Goal: Information Seeking & Learning: Check status

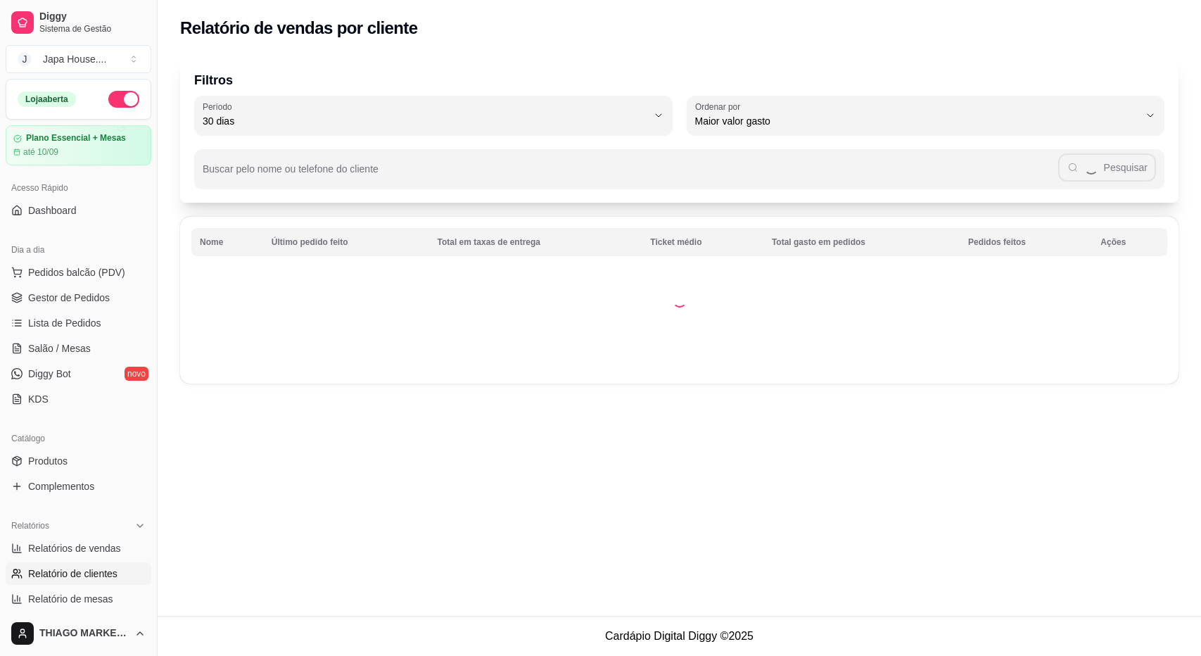
select select "30"
select select "HIGHEST_TOTAL_SPENT_WITH_ORDERS"
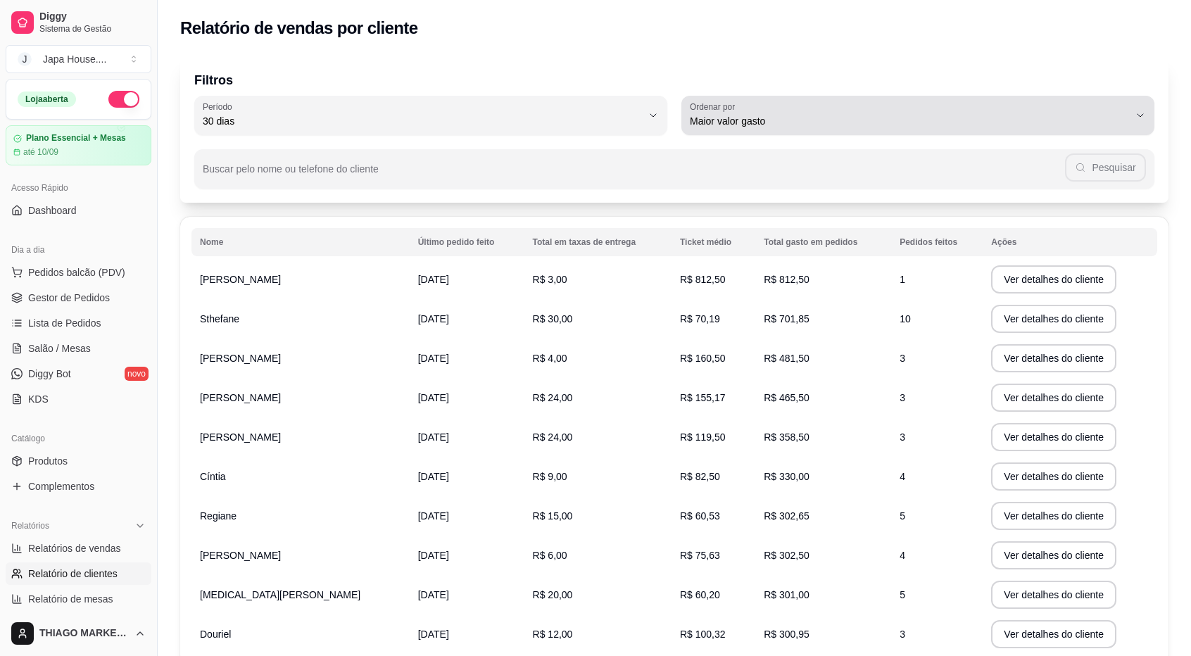
click at [815, 115] on span "Maior valor gasto" at bounding box center [909, 121] width 439 height 14
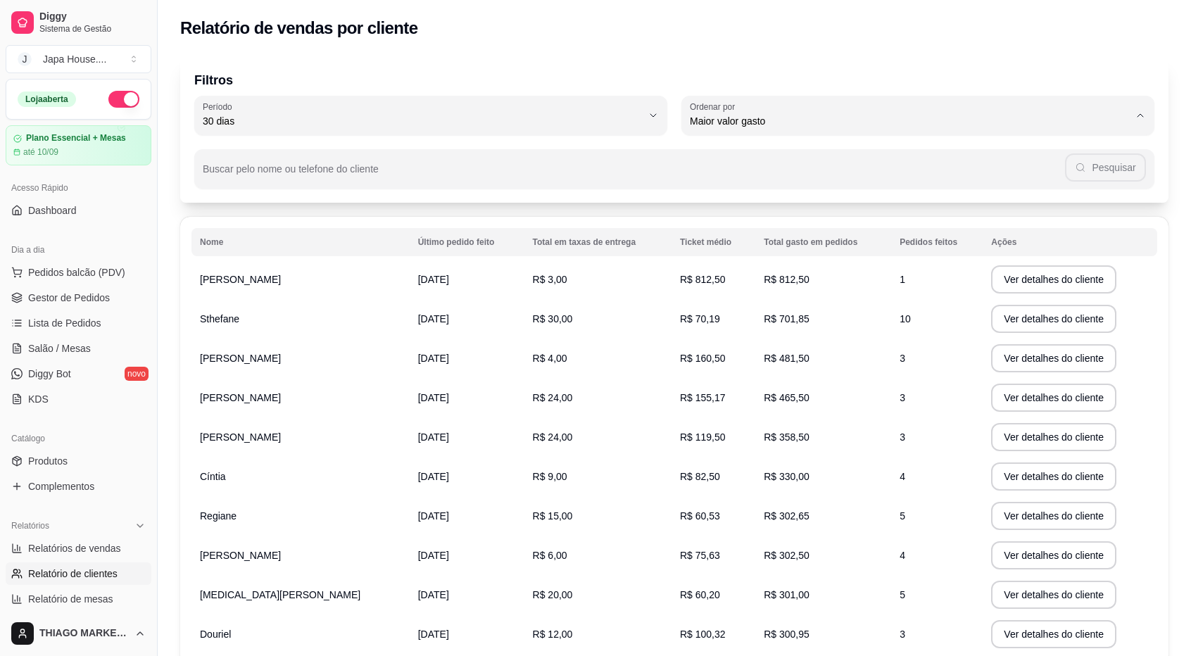
click at [780, 234] on li "Último pedido feito" at bounding box center [917, 224] width 443 height 22
type input "LAST_ORDER_MADE_AT"
select select "LAST_ORDER_MADE_AT"
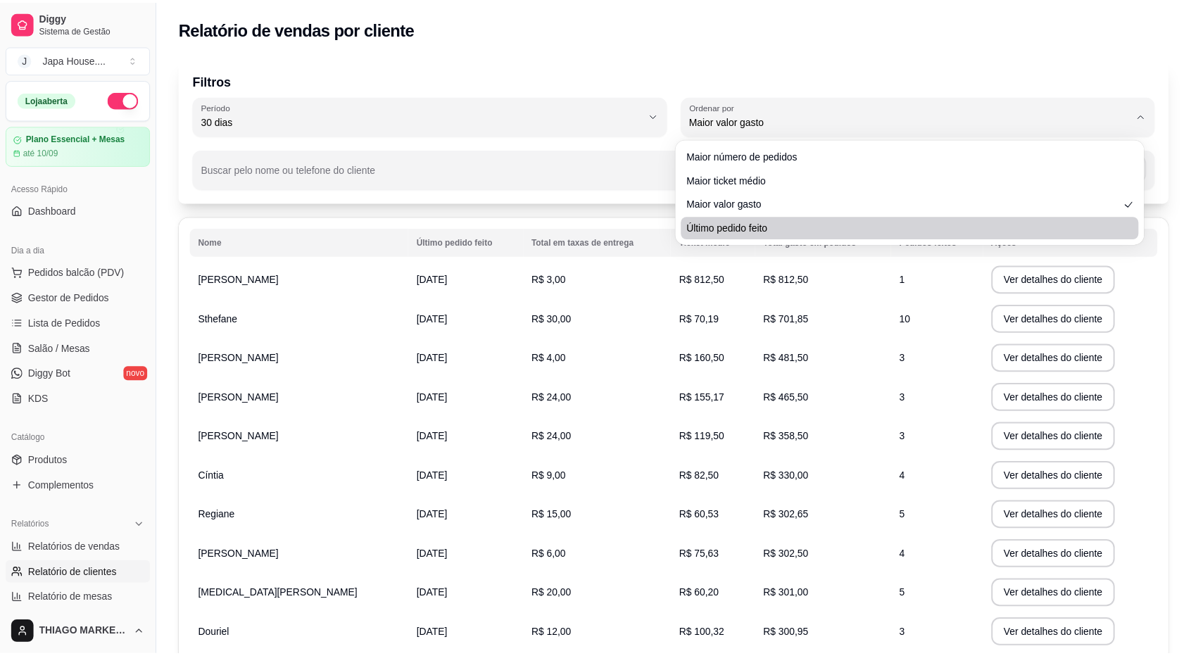
scroll to position [13, 0]
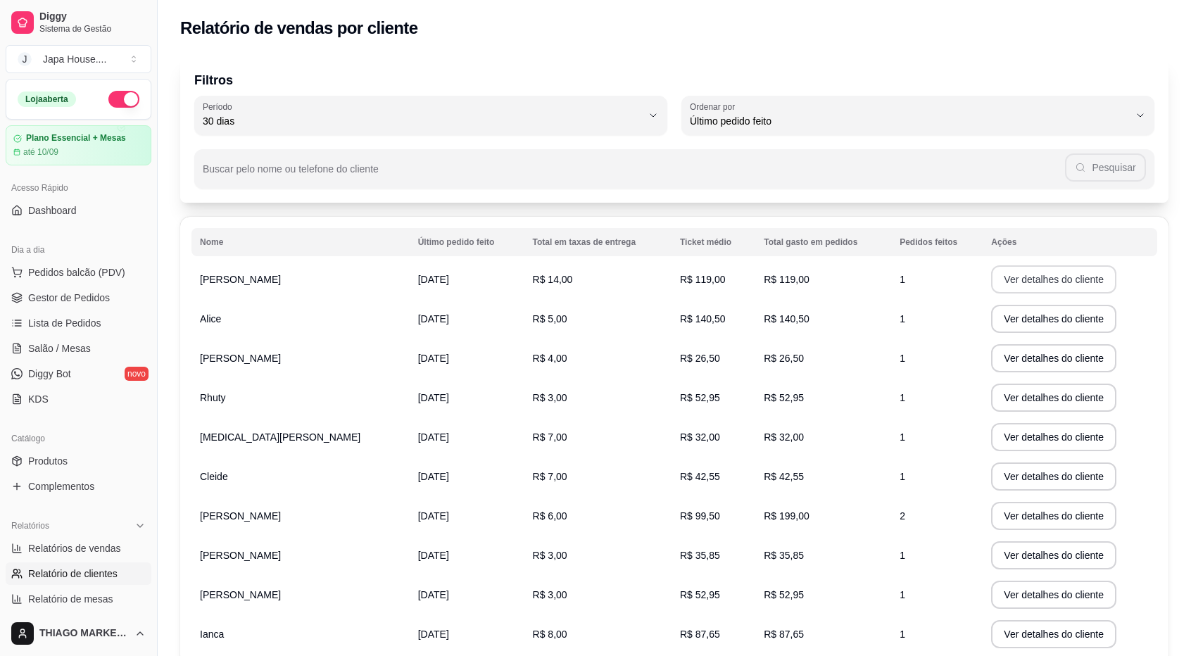
click at [1029, 281] on button "Ver detalhes do cliente" at bounding box center [1053, 279] width 125 height 28
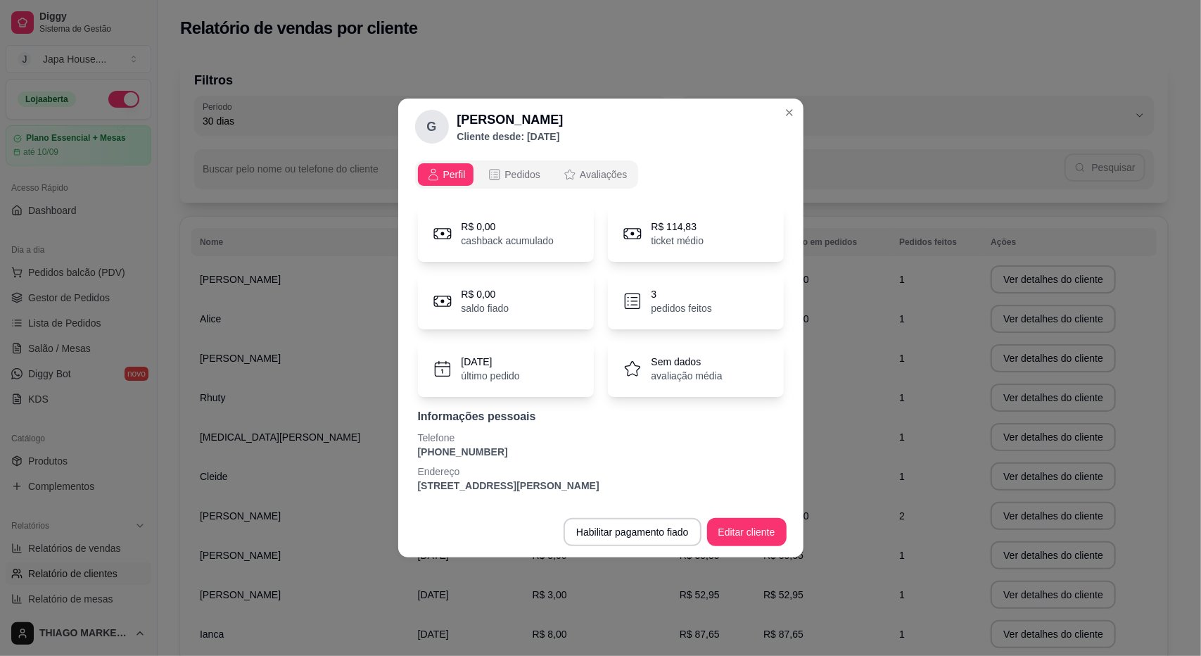
drag, startPoint x: 490, startPoint y: 451, endPoint x: 403, endPoint y: 451, distance: 87.3
click at [403, 451] on div "Perfil Pedidos Avaliações R$ 0,00 cashback acumulado R$ 114,83 ticket médio R$ …" at bounding box center [600, 331] width 405 height 352
copy p "[PHONE_NUMBER]"
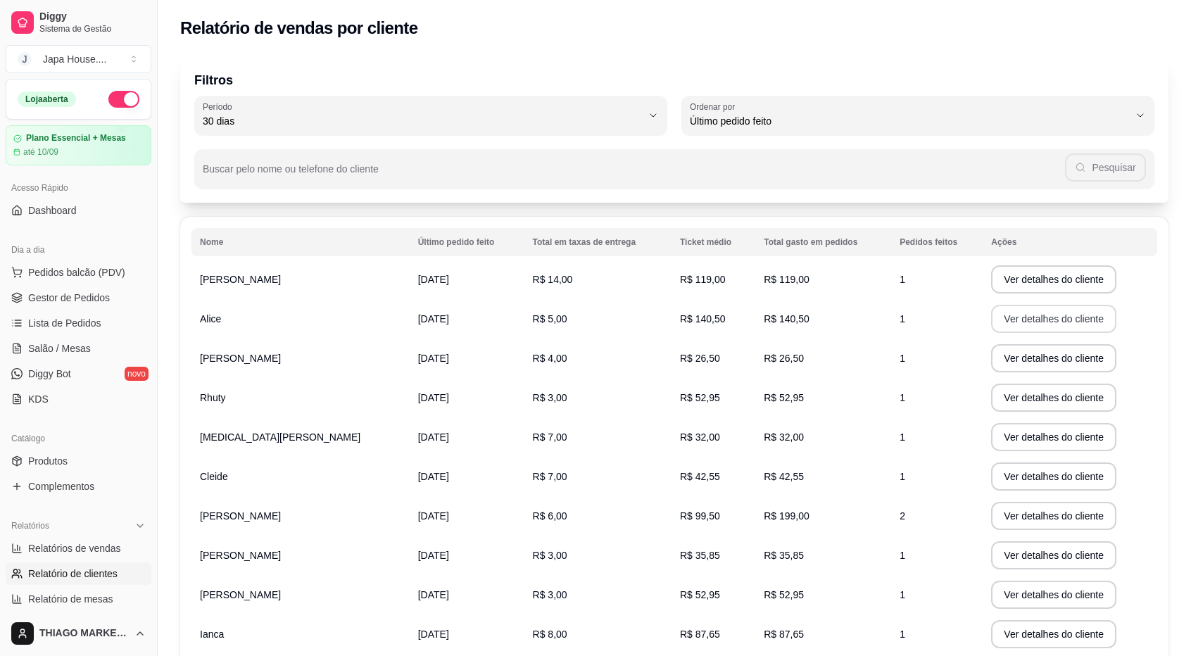
click at [1016, 317] on button "Ver detalhes do cliente" at bounding box center [1053, 319] width 125 height 28
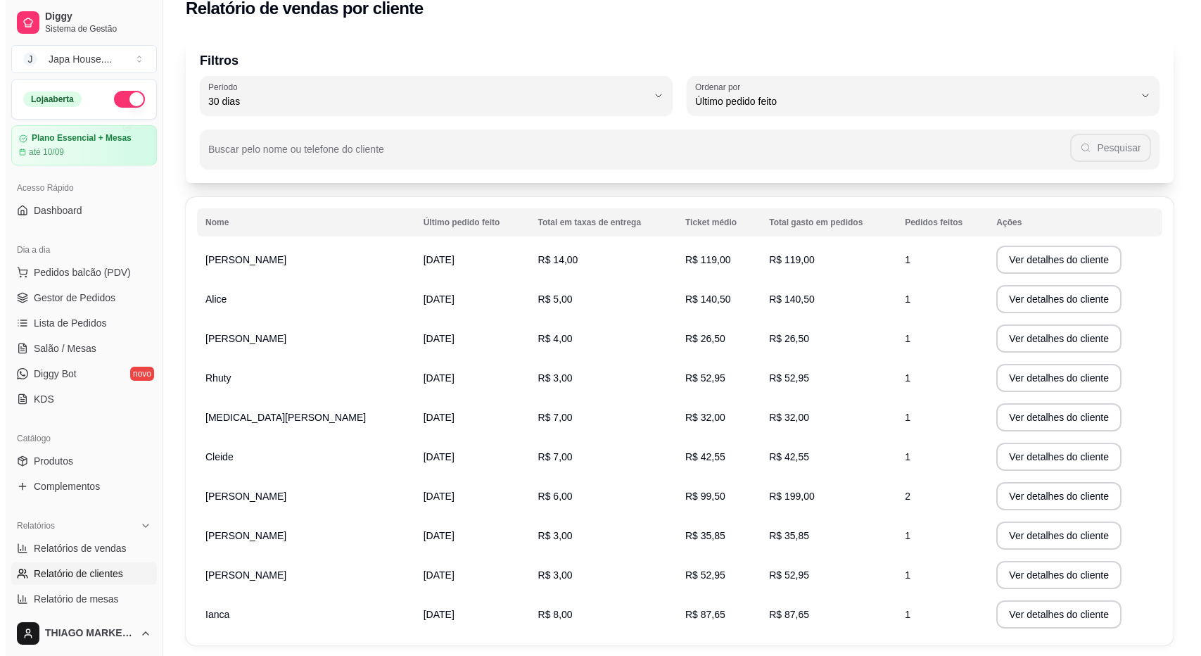
scroll to position [70, 0]
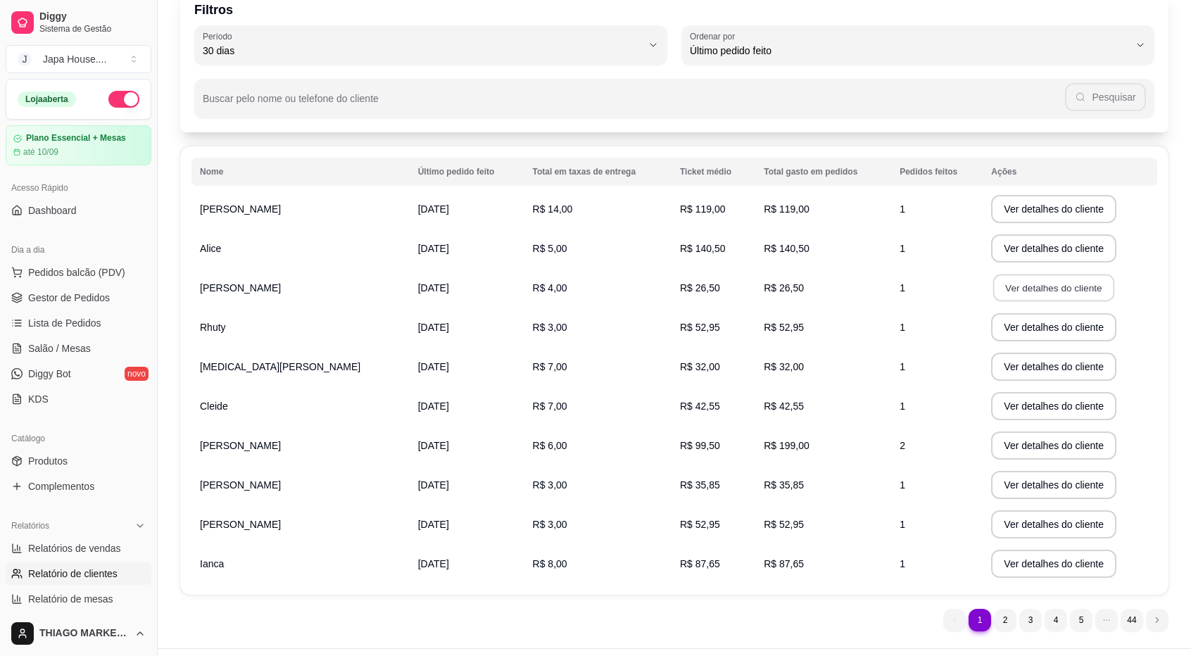
click at [1013, 290] on button "Ver detalhes do cliente" at bounding box center [1053, 287] width 121 height 27
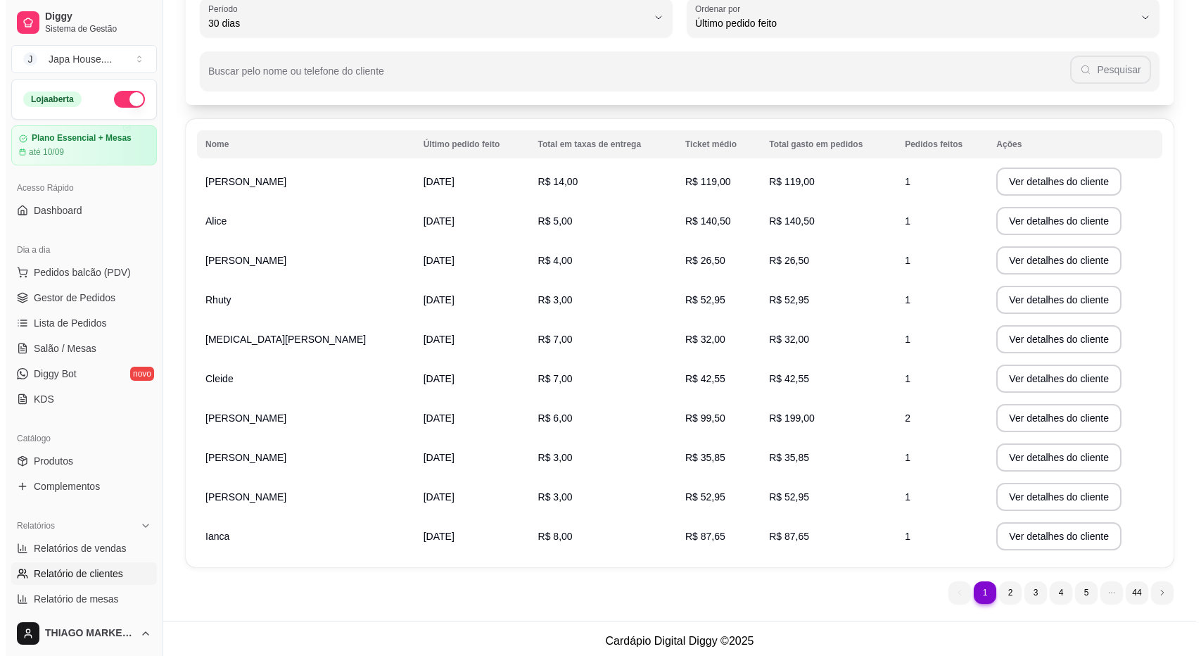
scroll to position [103, 0]
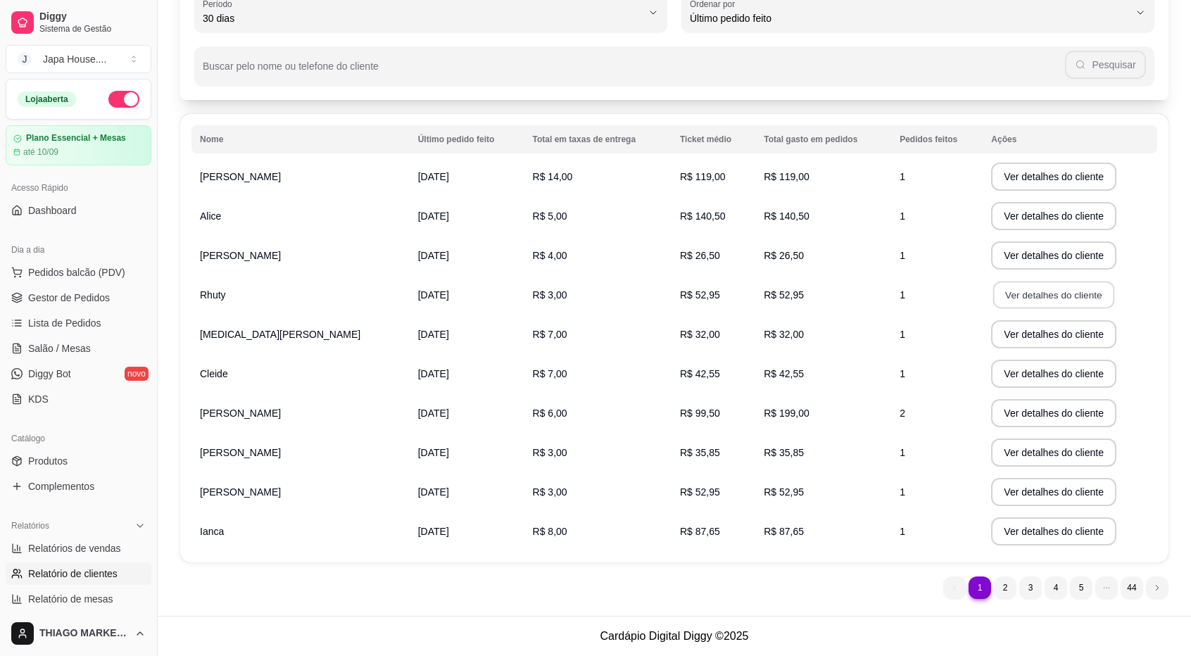
click at [1018, 303] on button "Ver detalhes do cliente" at bounding box center [1053, 294] width 121 height 27
click at [1042, 333] on button "Ver detalhes do cliente" at bounding box center [1053, 334] width 125 height 28
click at [1027, 378] on button "Ver detalhes do cliente" at bounding box center [1053, 373] width 121 height 27
click at [991, 410] on button "Ver detalhes do cliente" at bounding box center [1053, 413] width 125 height 28
click at [1034, 445] on button "Ver detalhes do cliente" at bounding box center [1053, 452] width 125 height 28
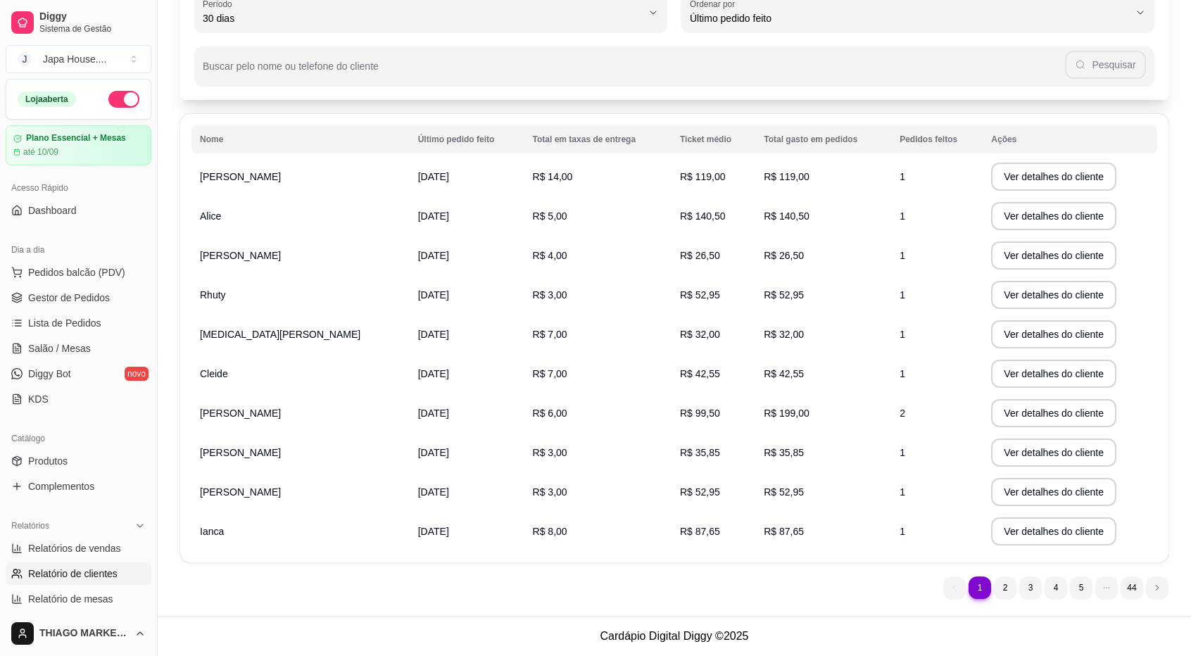
click at [1094, 502] on td "Ver detalhes do cliente" at bounding box center [1069, 491] width 175 height 39
click at [1072, 498] on button "Ver detalhes do cliente" at bounding box center [1053, 492] width 125 height 28
click at [1041, 530] on button "Ver detalhes do cliente" at bounding box center [1053, 531] width 125 height 28
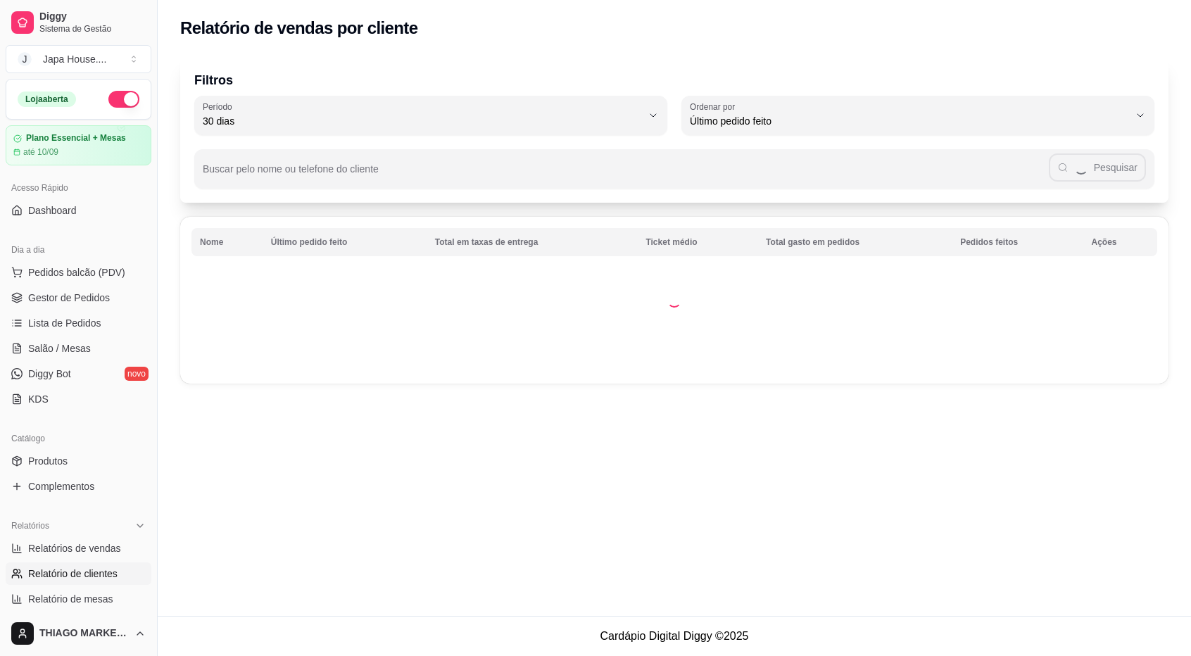
scroll to position [0, 0]
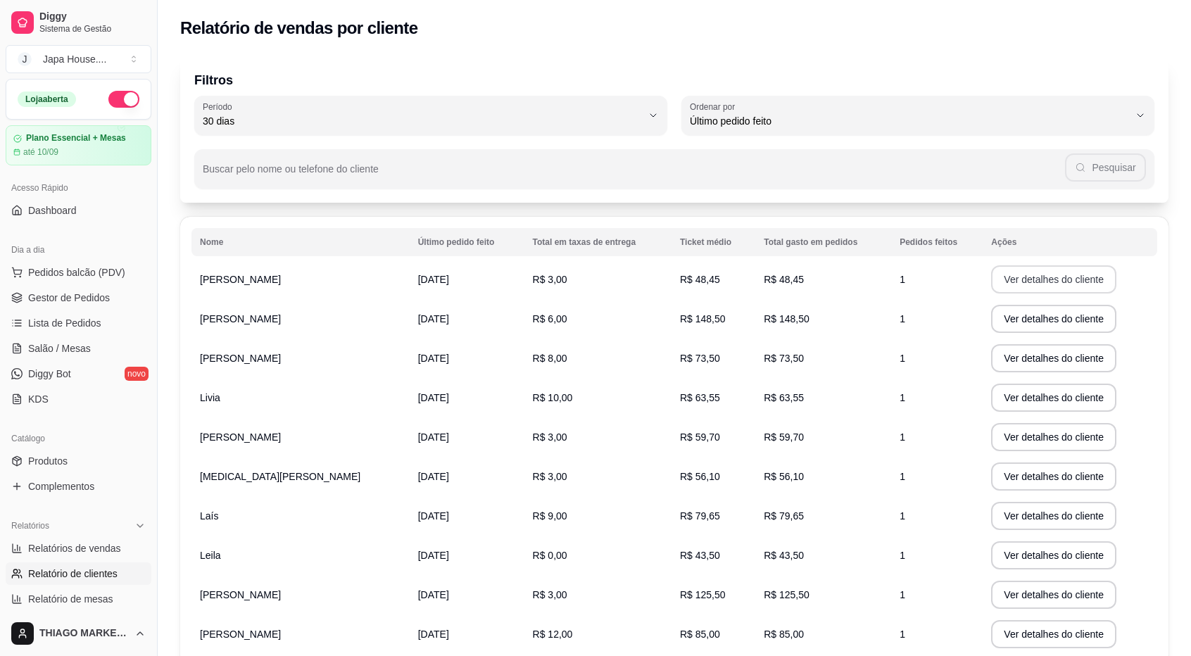
click at [1053, 289] on button "Ver detalhes do cliente" at bounding box center [1053, 279] width 125 height 28
click at [1041, 317] on button "Ver detalhes do cliente" at bounding box center [1053, 319] width 125 height 28
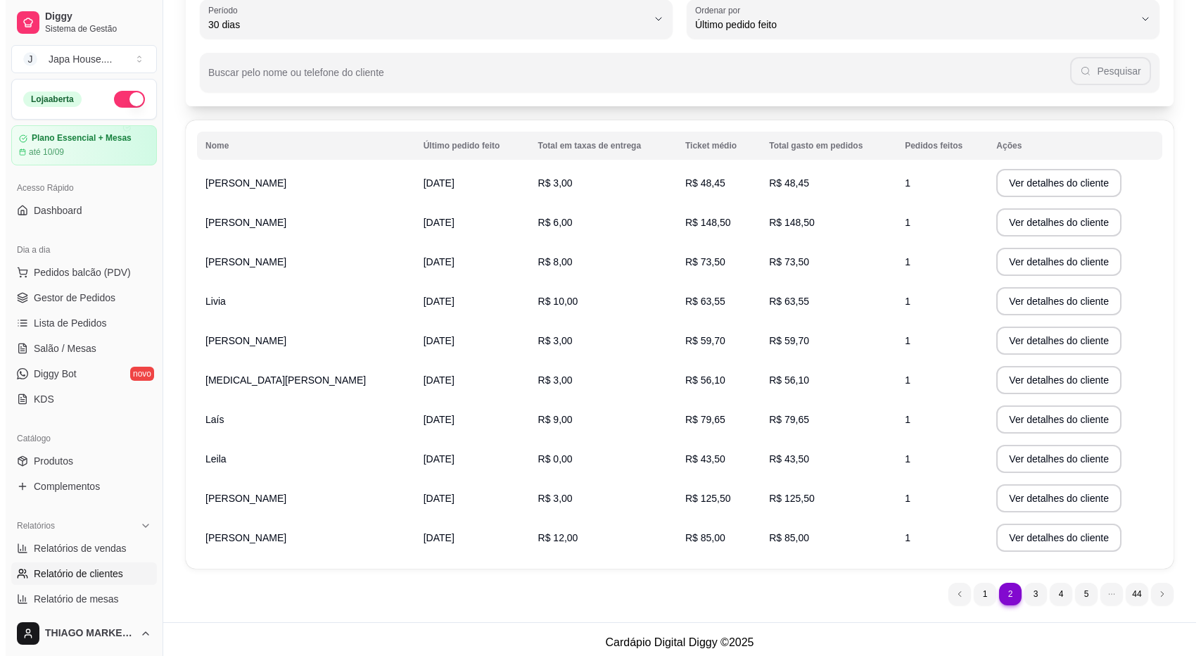
scroll to position [103, 0]
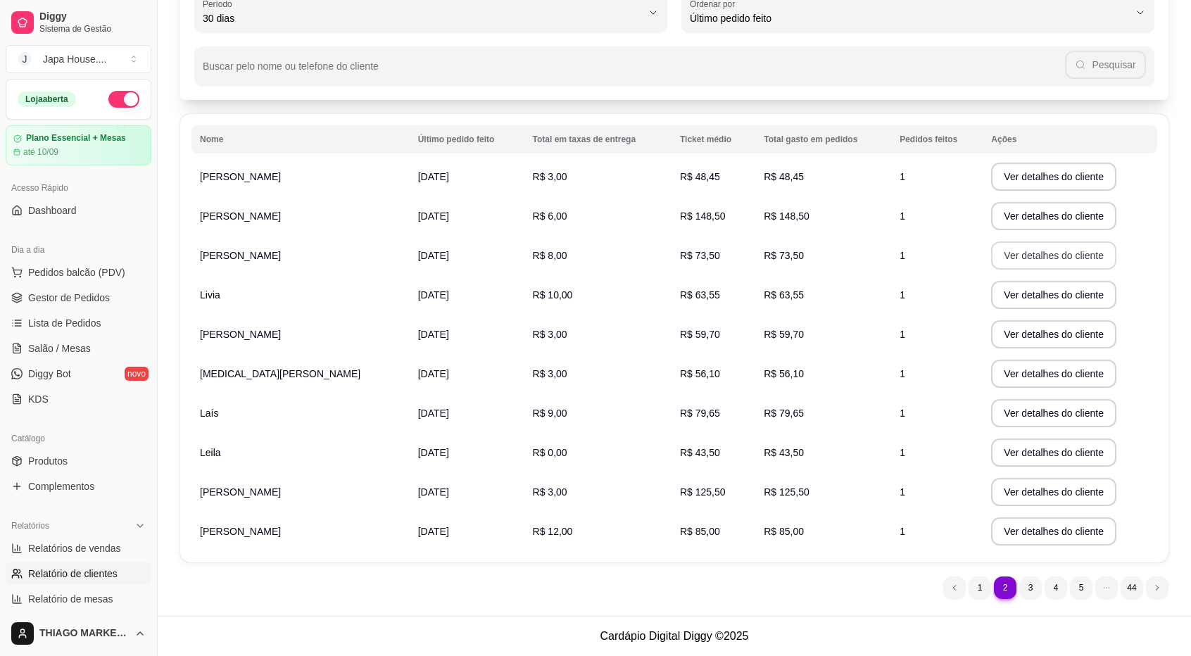
click at [1017, 257] on button "Ver detalhes do cliente" at bounding box center [1053, 255] width 125 height 28
click at [1011, 300] on button "Ver detalhes do cliente" at bounding box center [1053, 295] width 125 height 28
click at [1041, 341] on button "Ver detalhes do cliente" at bounding box center [1053, 334] width 121 height 27
click at [1028, 378] on button "Ver detalhes do cliente" at bounding box center [1053, 373] width 121 height 27
click at [1049, 411] on button "Ver detalhes do cliente" at bounding box center [1053, 413] width 125 height 28
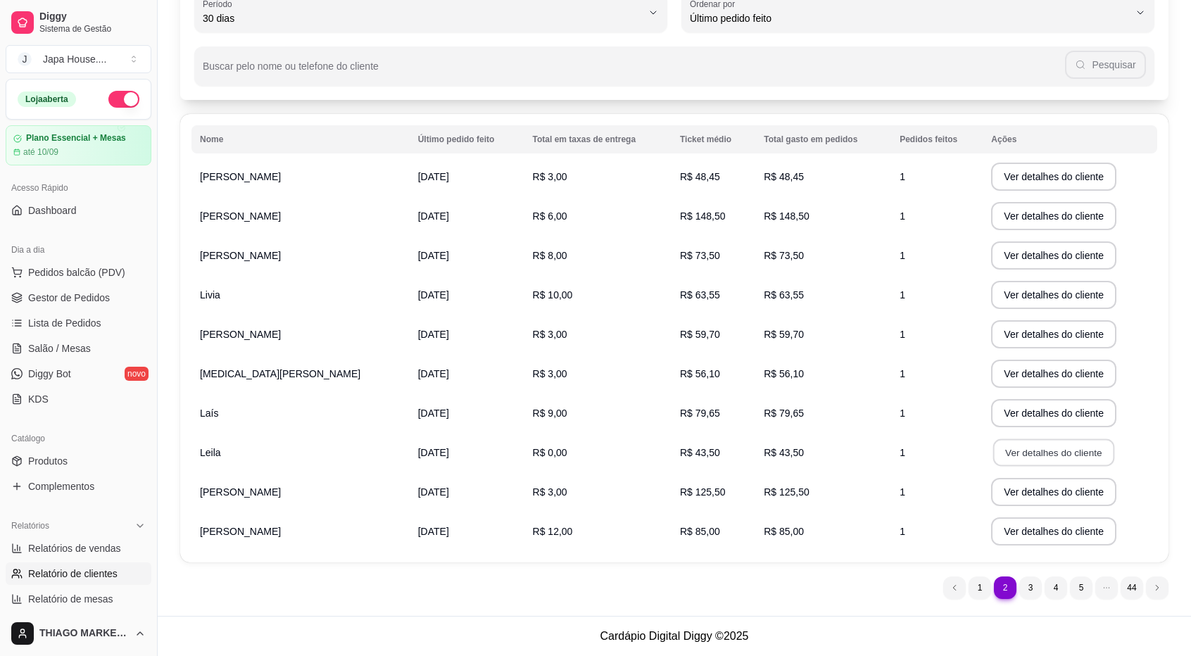
click at [1015, 456] on button "Ver detalhes do cliente" at bounding box center [1053, 452] width 121 height 27
click at [1086, 495] on button "Ver detalhes do cliente" at bounding box center [1053, 492] width 121 height 27
click at [1041, 529] on button "Ver detalhes do cliente" at bounding box center [1053, 531] width 121 height 27
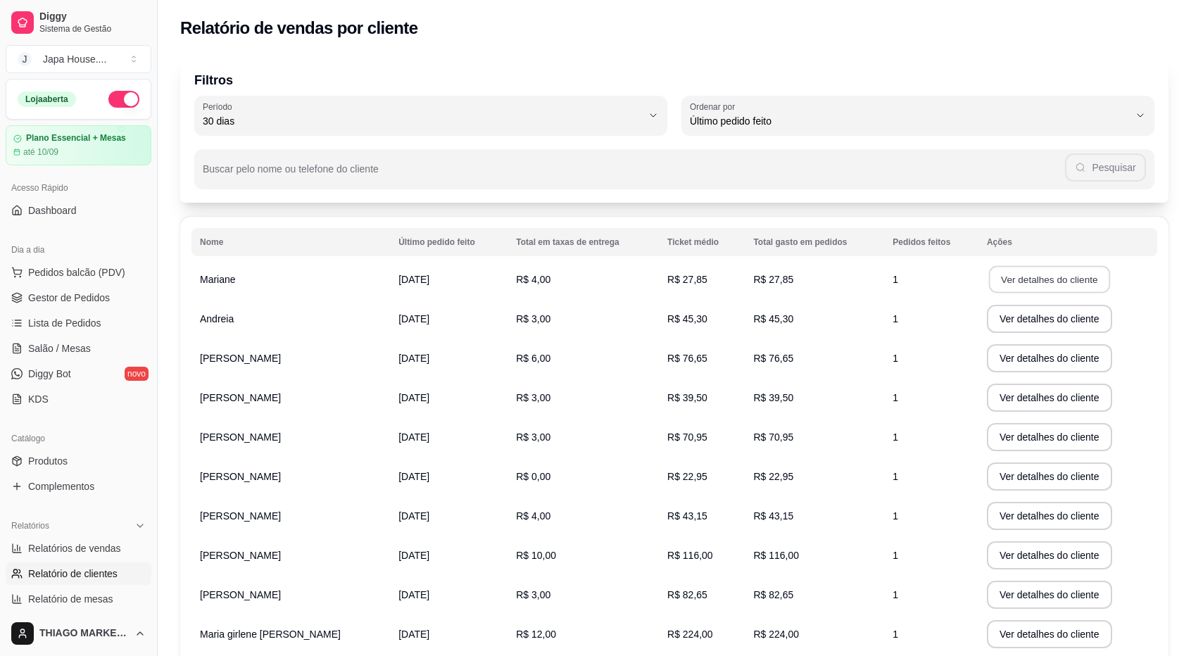
click at [1081, 272] on button "Ver detalhes do cliente" at bounding box center [1049, 279] width 121 height 27
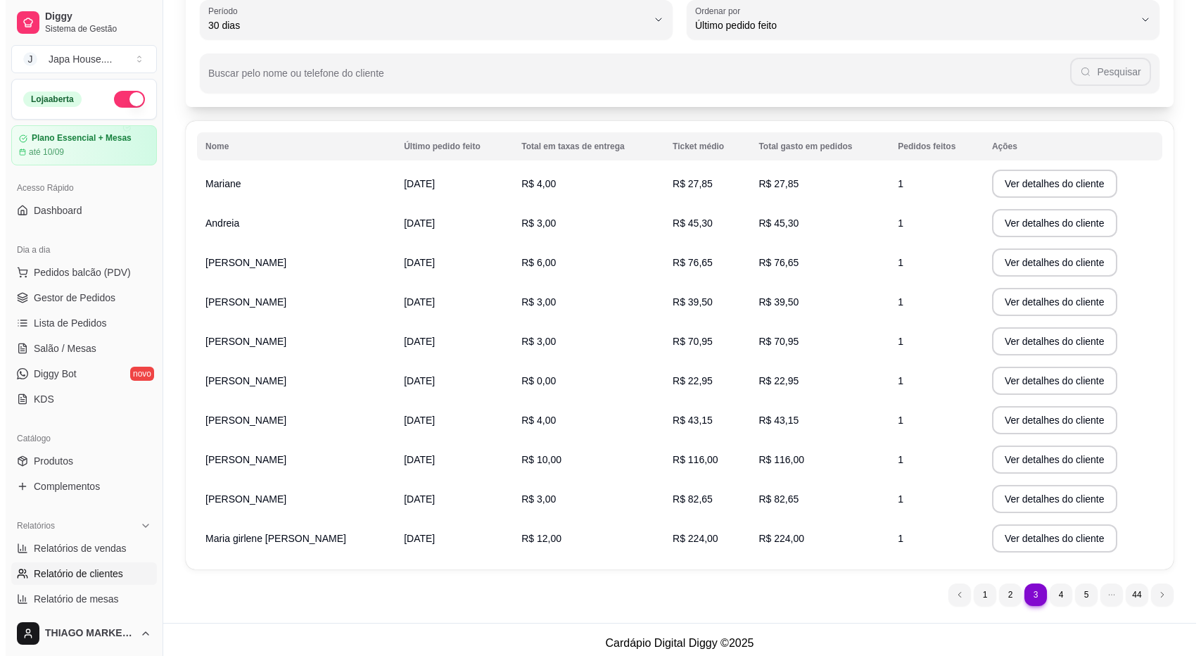
scroll to position [103, 0]
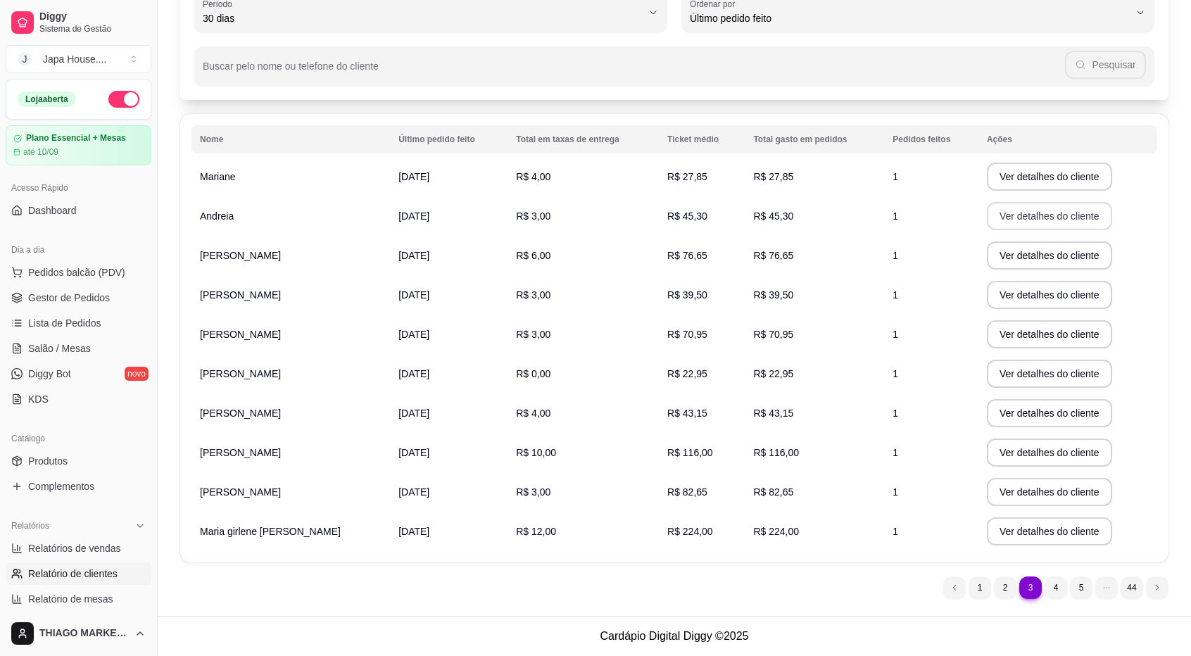
click at [1051, 212] on button "Ver detalhes do cliente" at bounding box center [1049, 216] width 125 height 28
click at [1015, 260] on button "Ver detalhes do cliente" at bounding box center [1049, 255] width 125 height 28
click at [998, 303] on button "Ver detalhes do cliente" at bounding box center [1049, 295] width 125 height 28
click at [1056, 332] on button "Ver detalhes do cliente" at bounding box center [1049, 334] width 125 height 28
click at [1022, 379] on button "Ver detalhes do cliente" at bounding box center [1049, 373] width 121 height 27
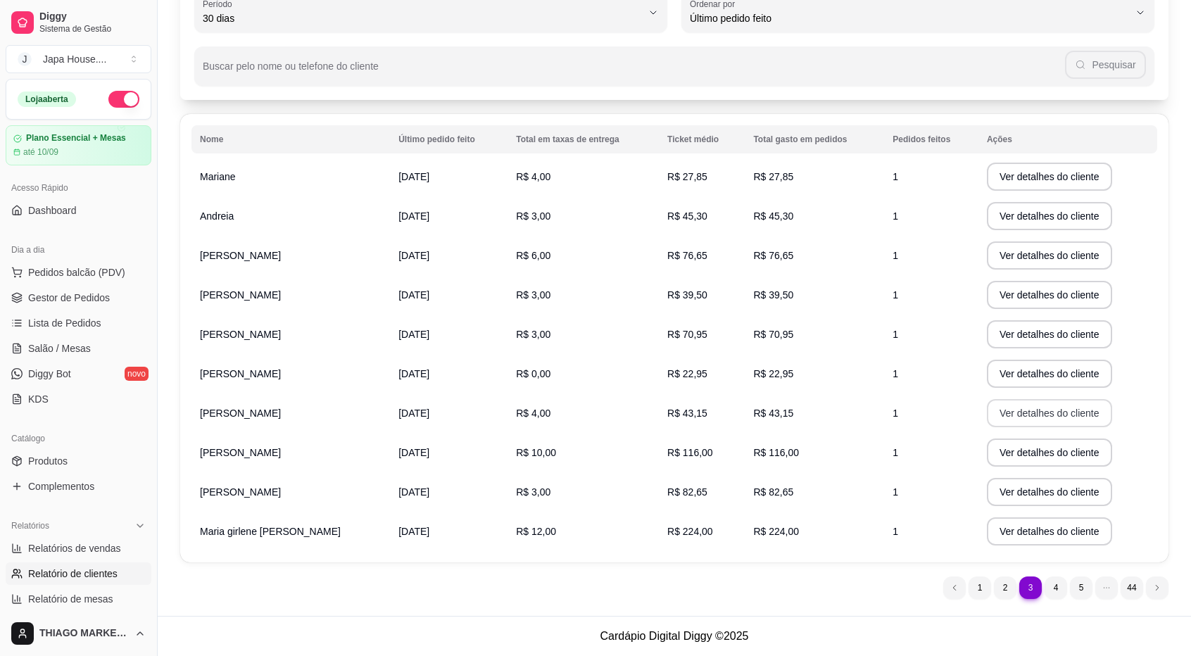
click at [1019, 416] on button "Ver detalhes do cliente" at bounding box center [1049, 413] width 125 height 28
click at [1096, 457] on button "Ver detalhes do cliente" at bounding box center [1049, 452] width 125 height 28
click at [1022, 495] on button "Ver detalhes do cliente" at bounding box center [1049, 492] width 125 height 28
click at [1072, 539] on button "Ver detalhes do cliente" at bounding box center [1049, 531] width 121 height 27
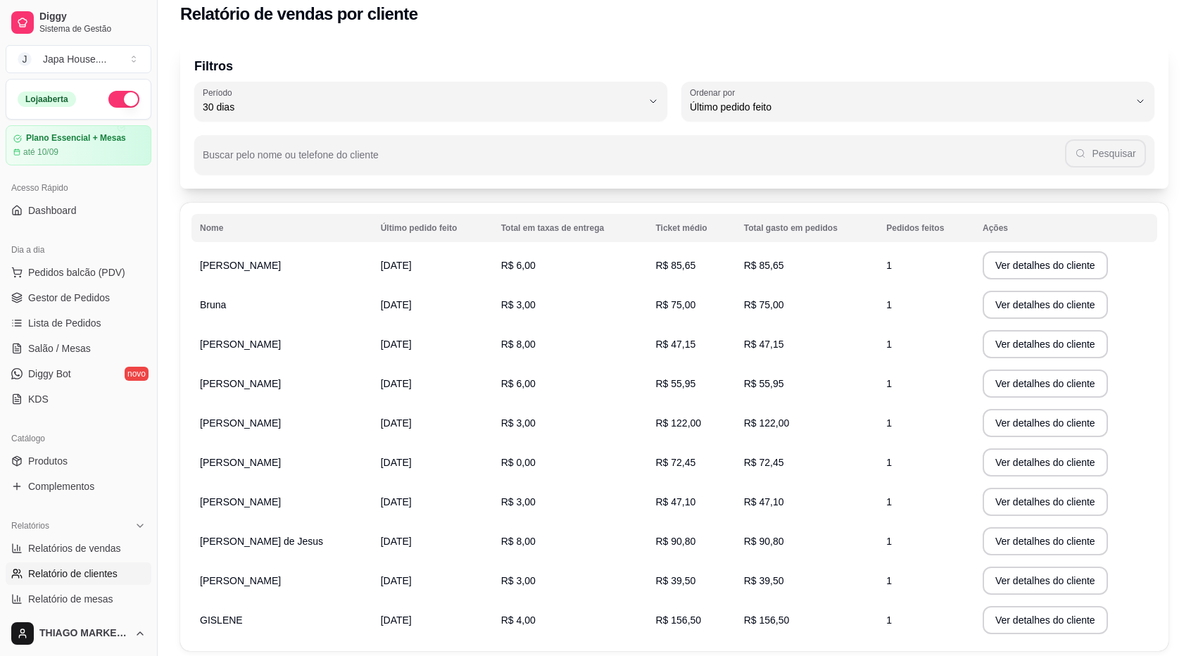
scroll to position [0, 0]
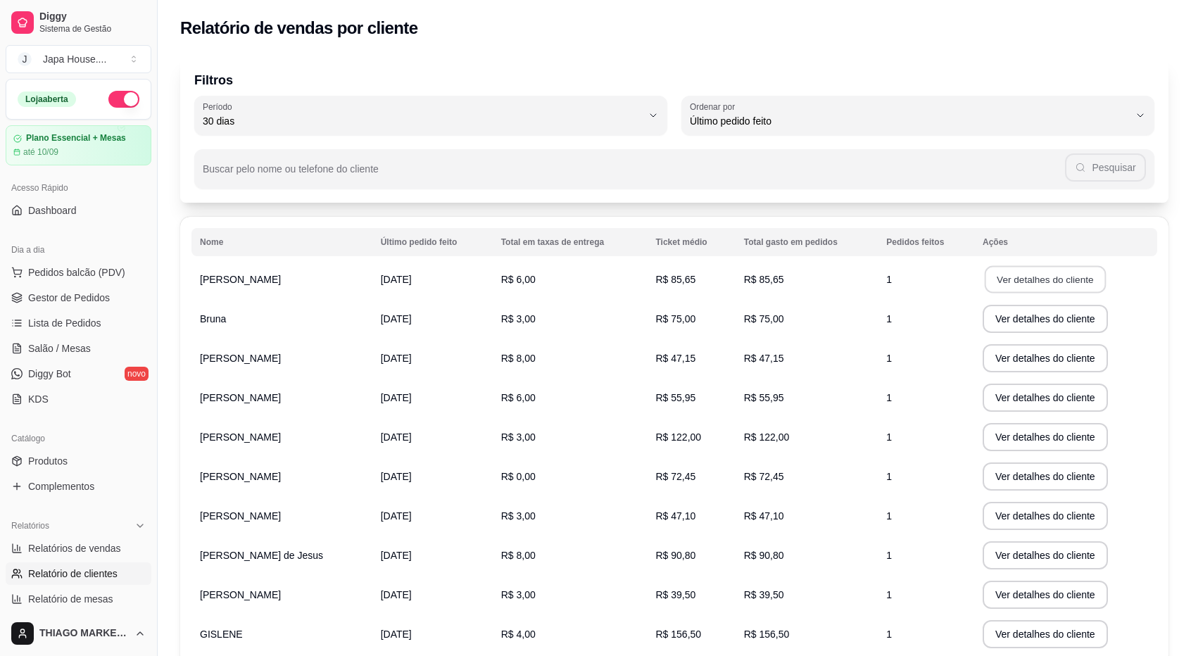
click at [1054, 284] on button "Ver detalhes do cliente" at bounding box center [1044, 279] width 121 height 27
click at [1037, 319] on button "Ver detalhes do cliente" at bounding box center [1044, 319] width 125 height 28
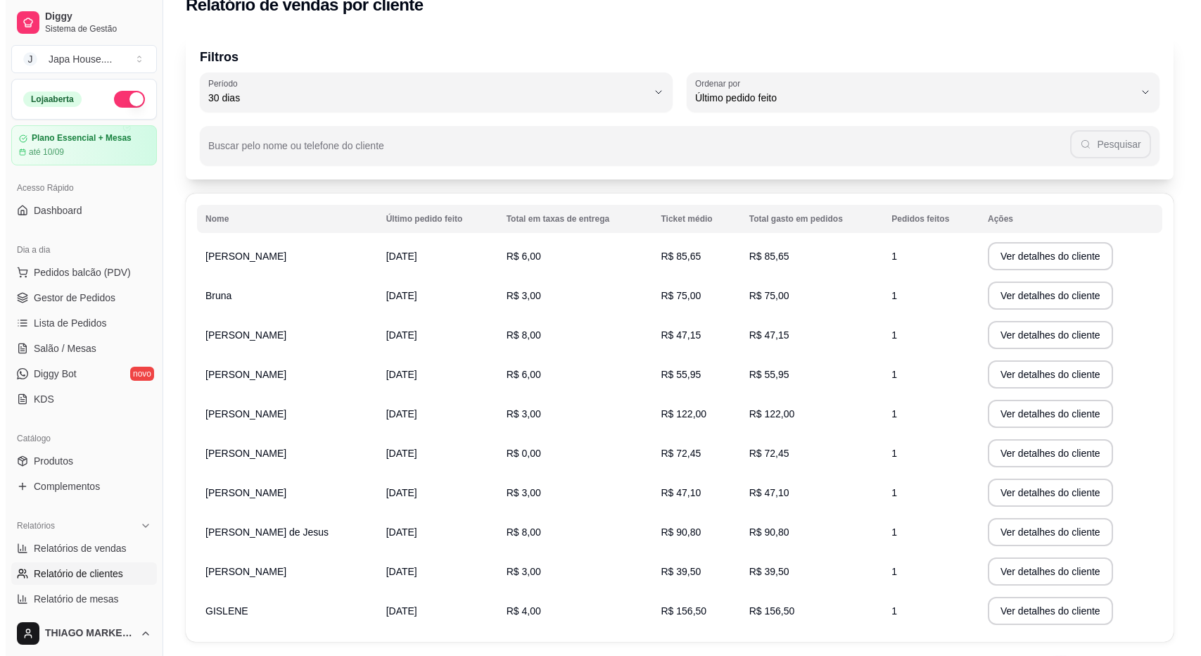
scroll to position [103, 0]
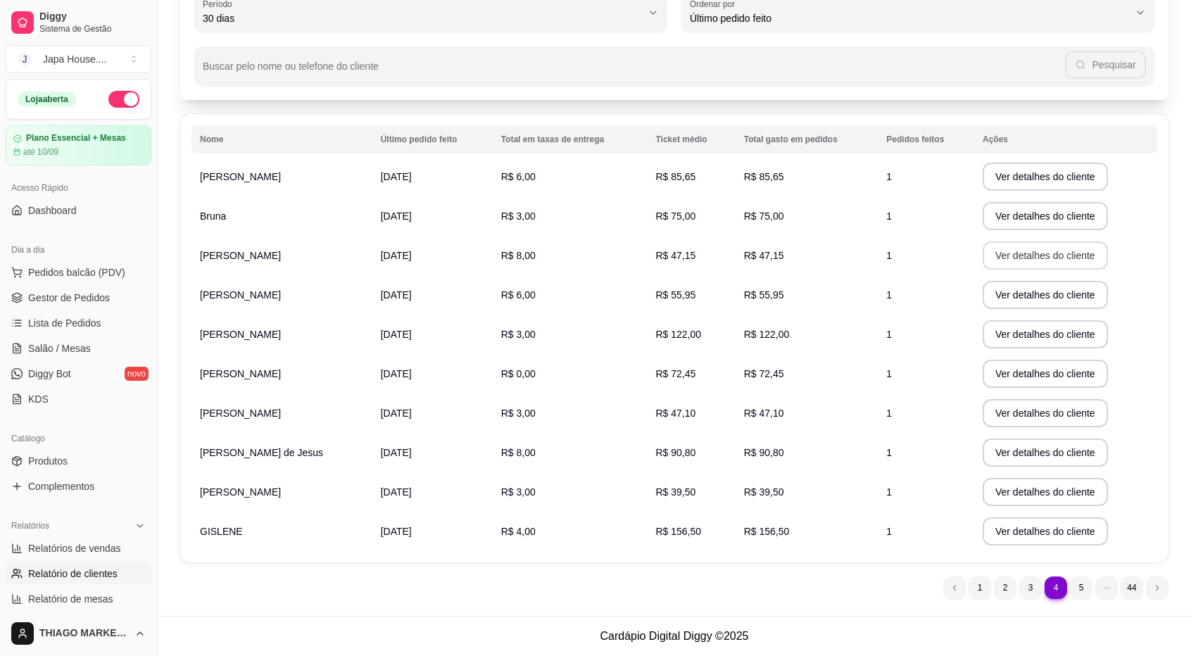
click at [1013, 253] on button "Ver detalhes do cliente" at bounding box center [1044, 255] width 125 height 28
click at [1046, 300] on button "Ver detalhes do cliente" at bounding box center [1044, 295] width 125 height 28
click at [1037, 334] on button "Ver detalhes do cliente" at bounding box center [1044, 334] width 125 height 28
click at [1030, 365] on button "Ver detalhes do cliente" at bounding box center [1044, 374] width 125 height 28
click at [1017, 414] on button "Ver detalhes do cliente" at bounding box center [1044, 413] width 121 height 27
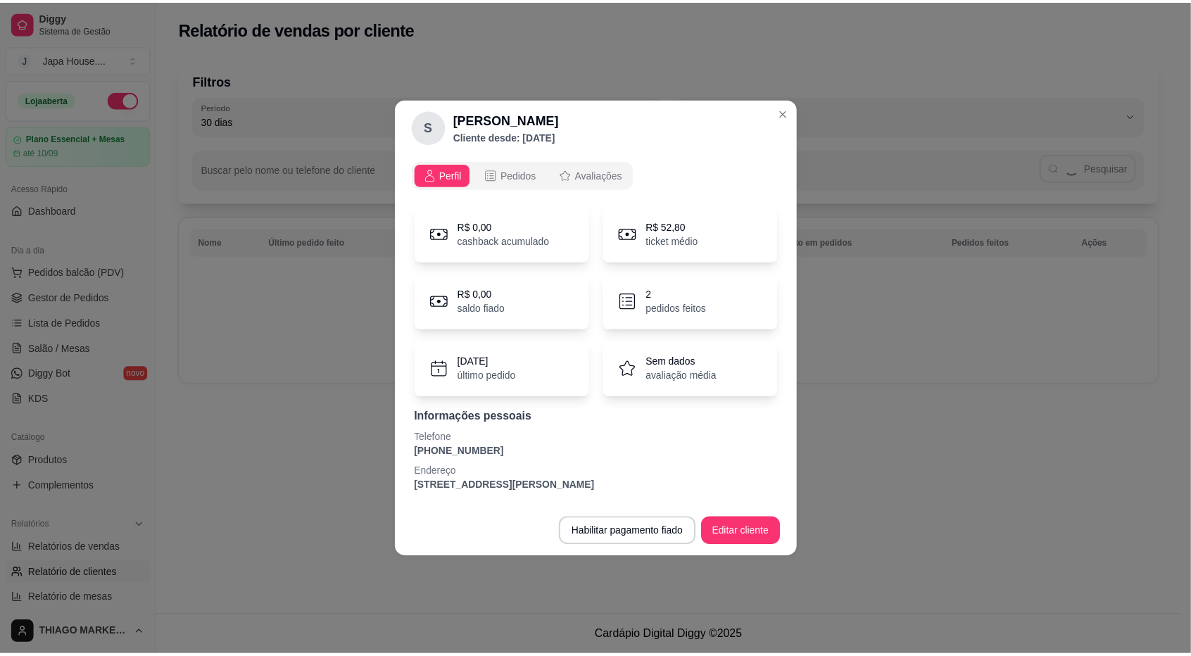
scroll to position [0, 0]
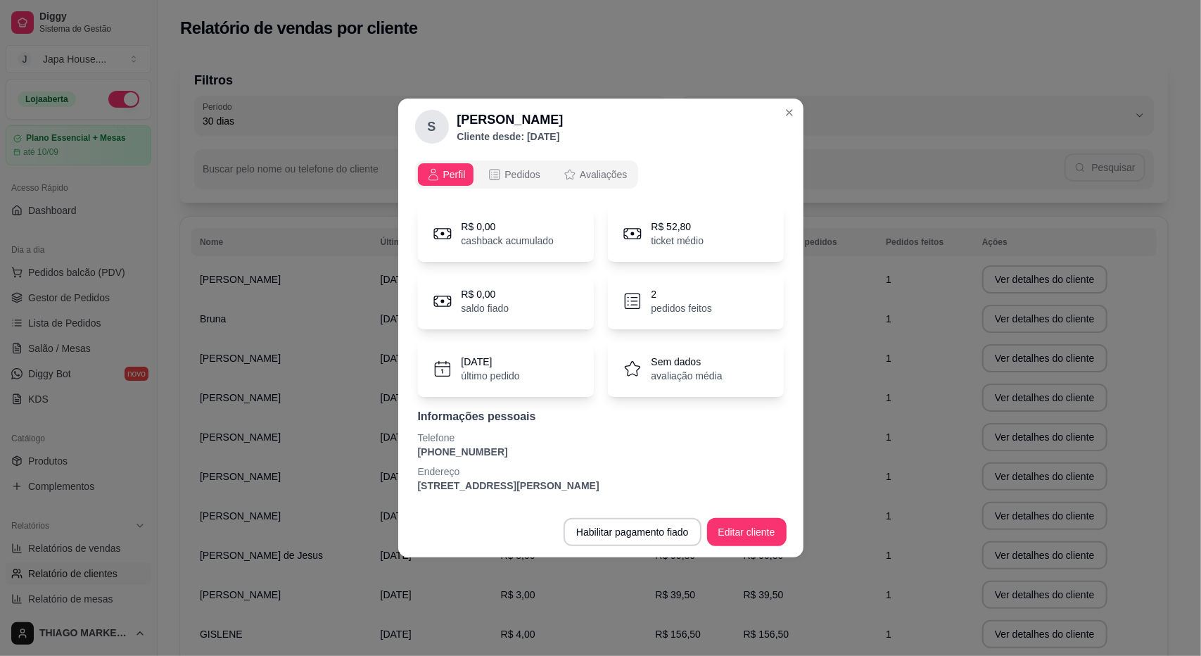
click at [780, 104] on header "S [PERSON_NAME] desde: [DATE]" at bounding box center [600, 127] width 405 height 56
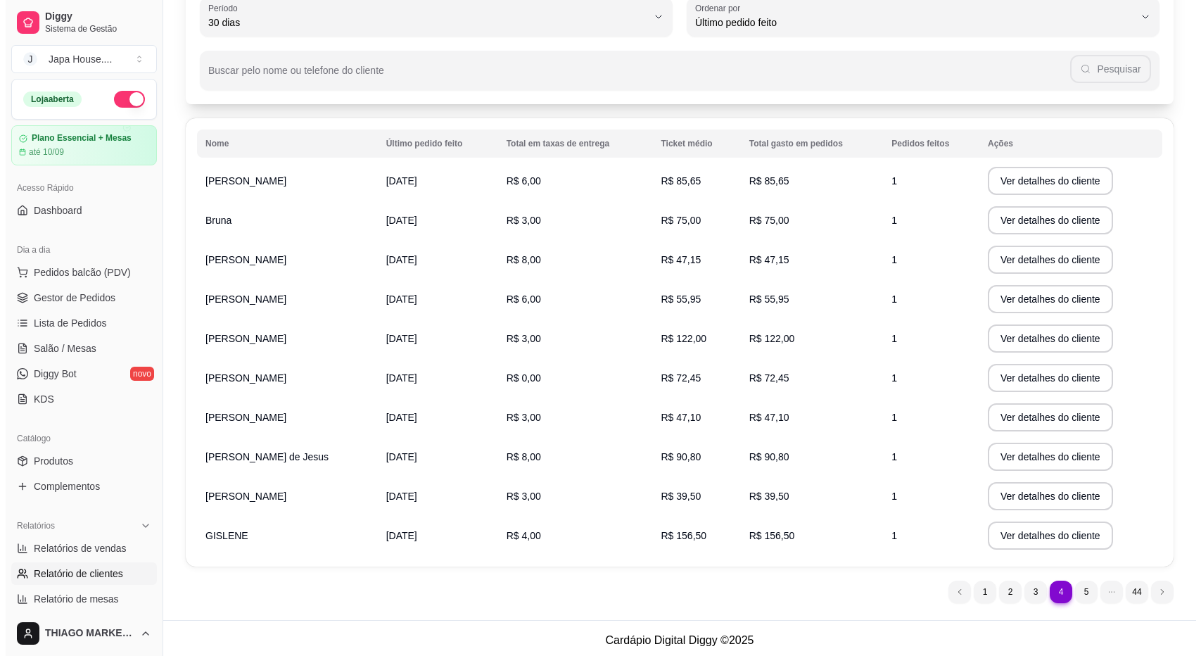
scroll to position [103, 0]
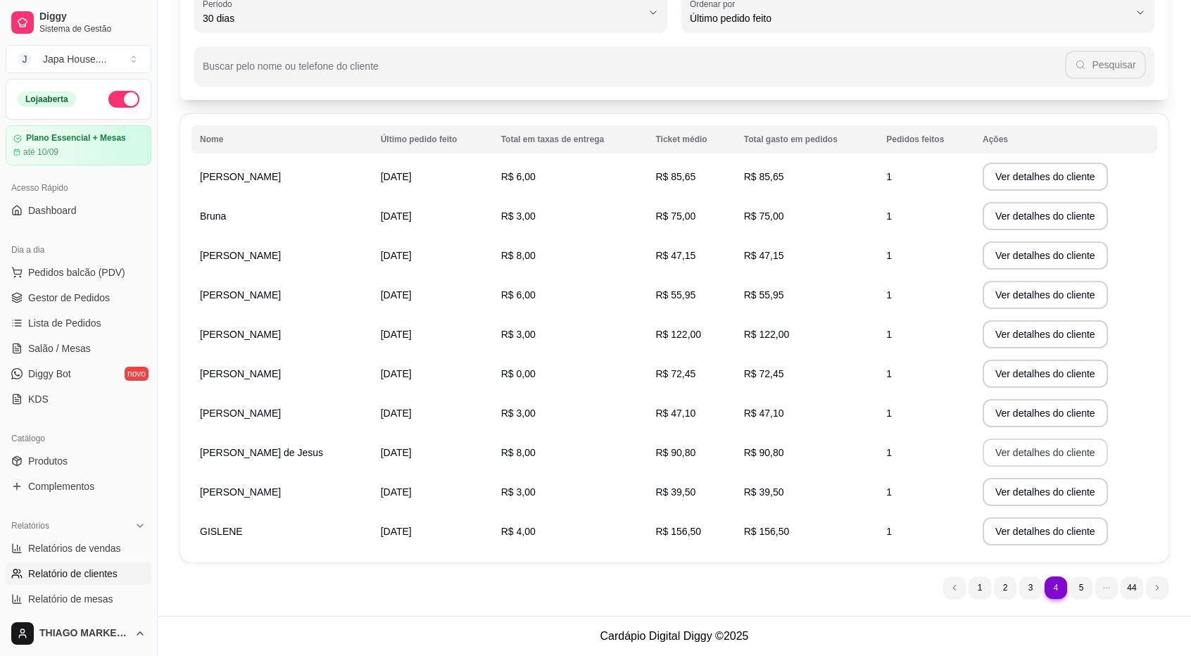
click at [1085, 457] on button "Ver detalhes do cliente" at bounding box center [1044, 452] width 125 height 28
click at [1015, 490] on button "Ver detalhes do cliente" at bounding box center [1044, 492] width 121 height 27
click at [998, 536] on button "Ver detalhes do cliente" at bounding box center [1044, 531] width 125 height 28
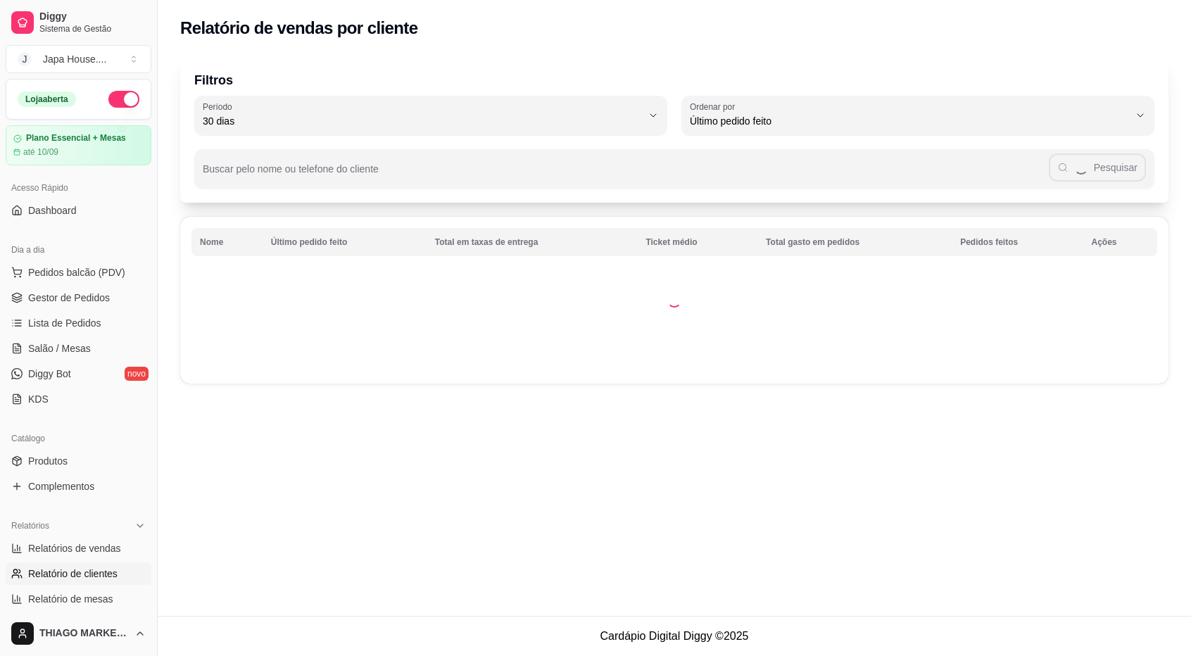
scroll to position [0, 0]
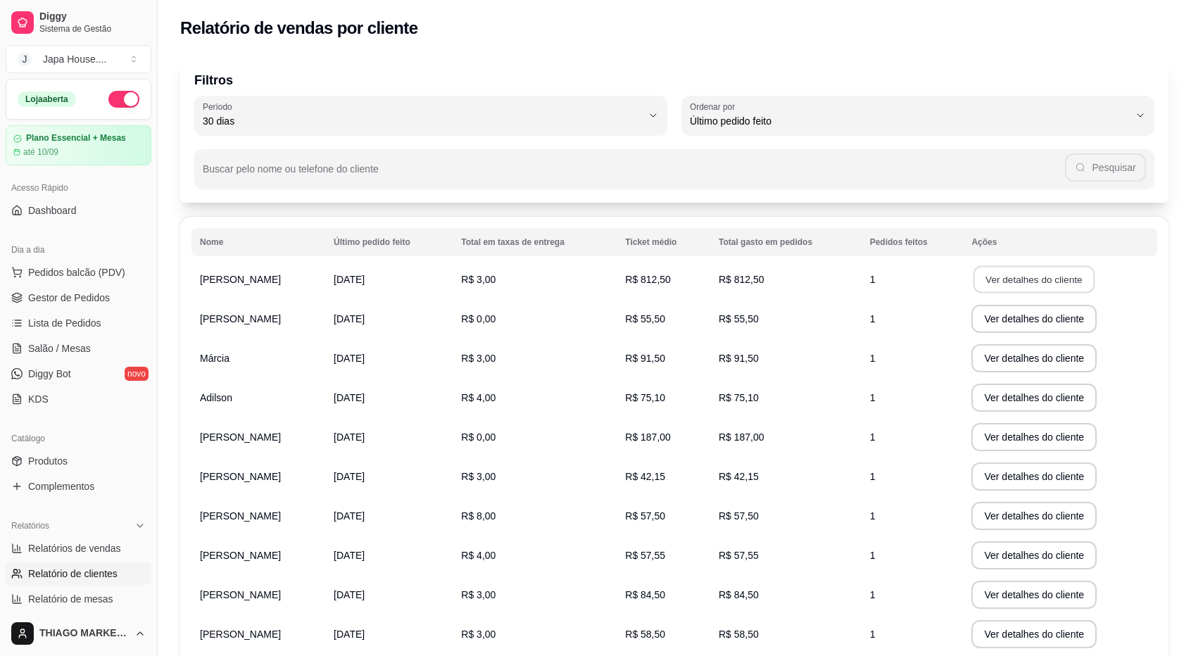
click at [1034, 277] on button "Ver detalhes do cliente" at bounding box center [1033, 279] width 121 height 27
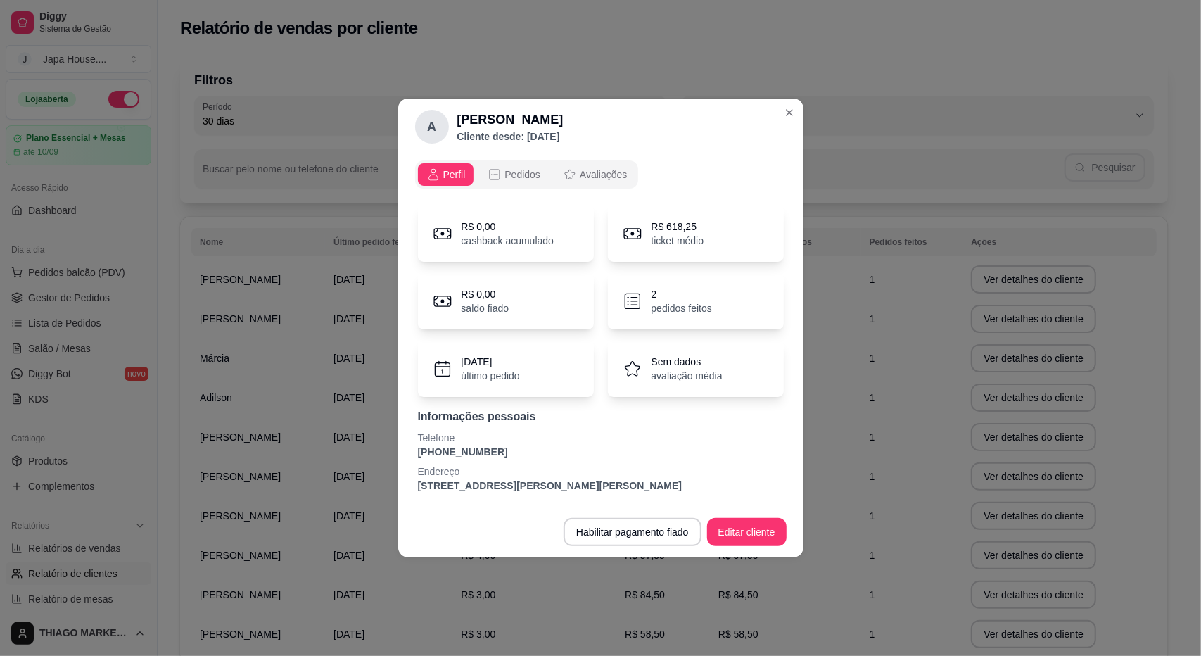
click at [802, 115] on header "A [PERSON_NAME] Cliente desde: [DATE]" at bounding box center [600, 127] width 405 height 56
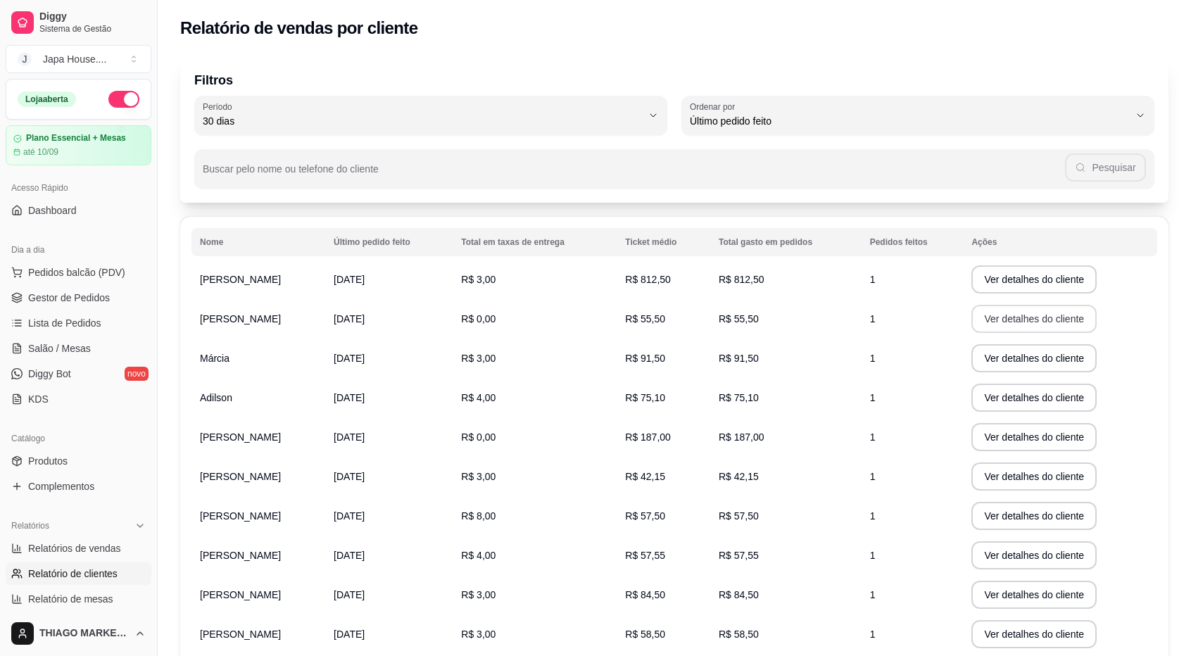
click at [1032, 329] on button "Ver detalhes do cliente" at bounding box center [1033, 319] width 125 height 28
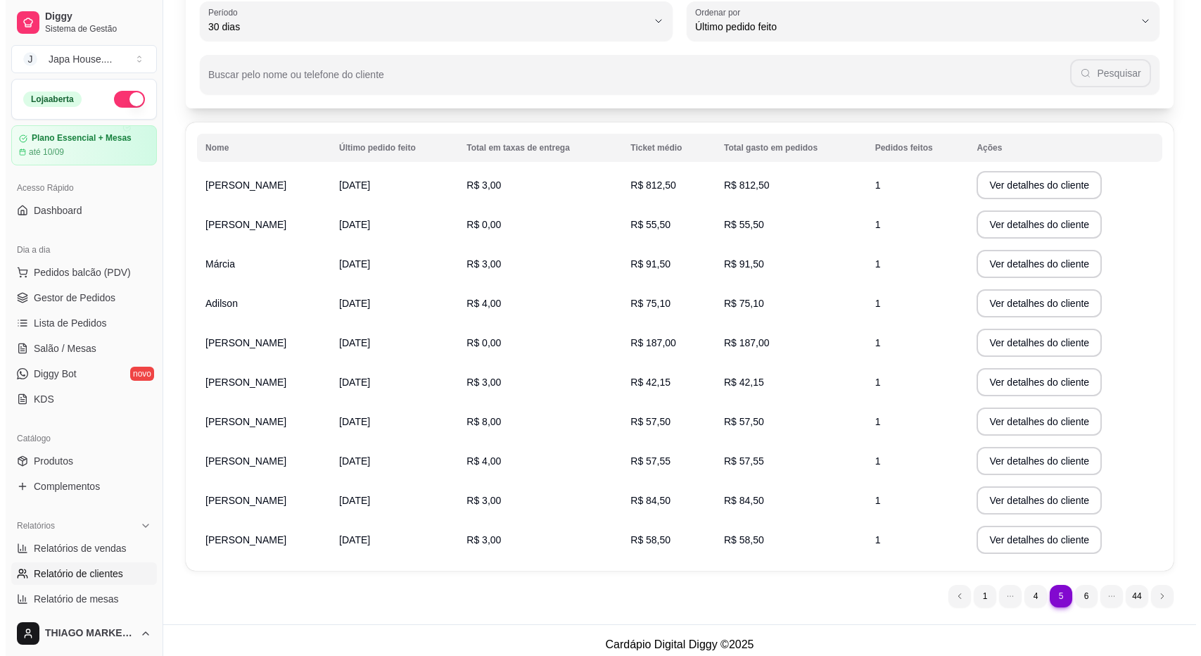
scroll to position [103, 0]
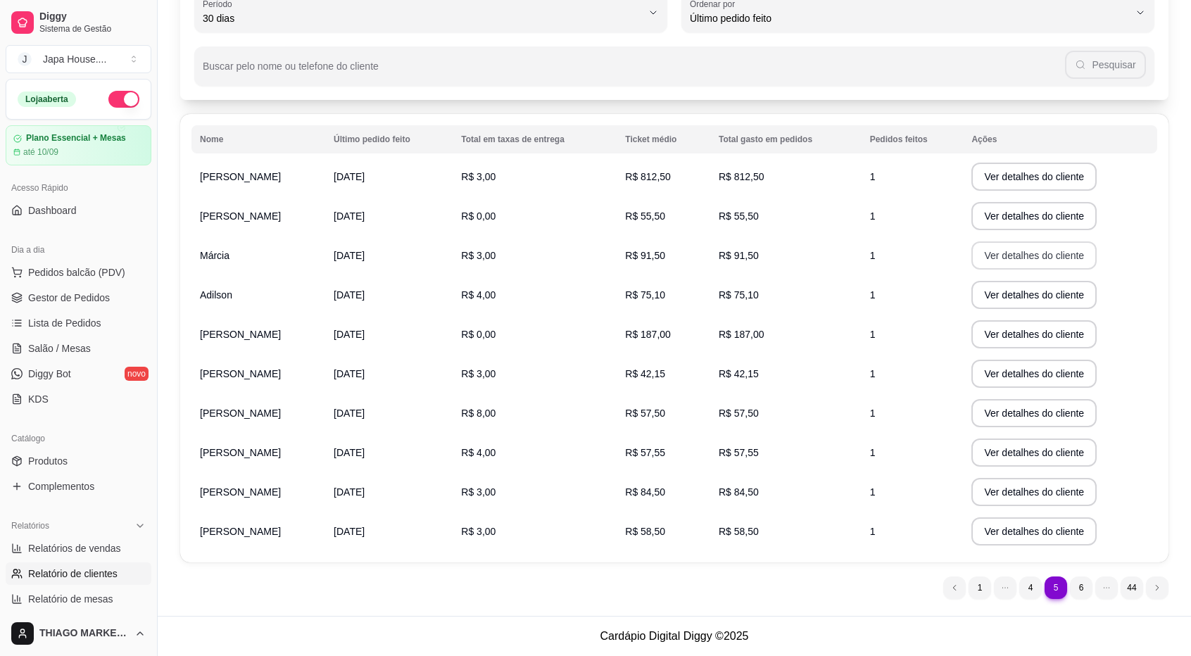
click at [1036, 260] on button "Ver detalhes do cliente" at bounding box center [1033, 255] width 125 height 28
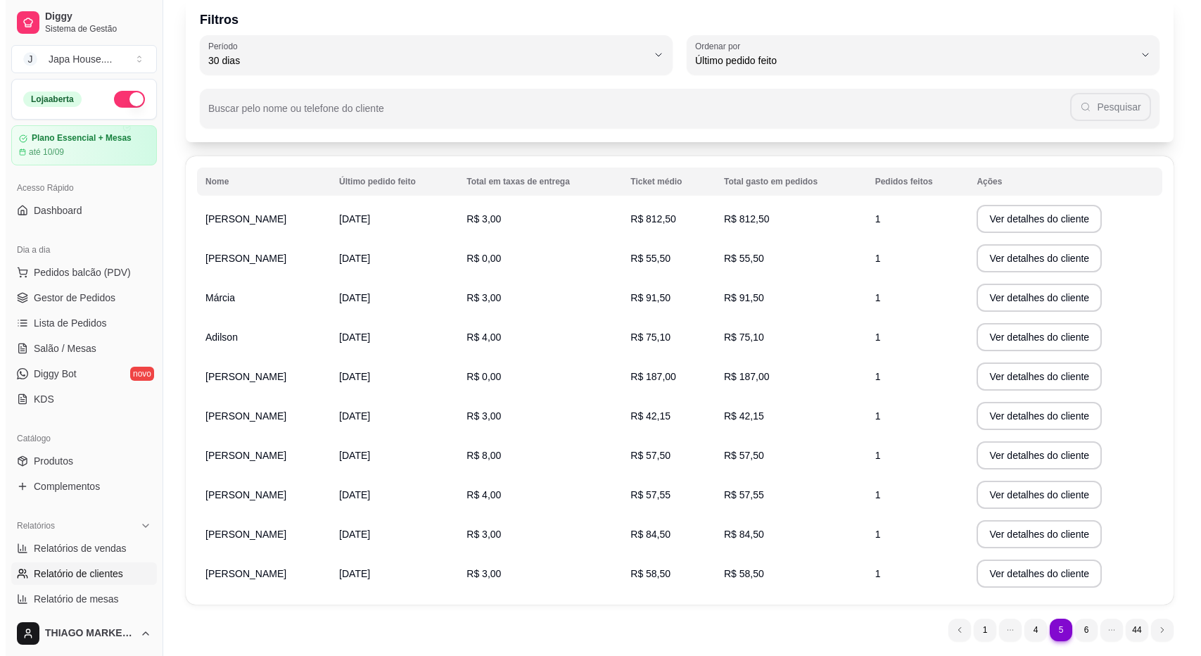
scroll to position [70, 0]
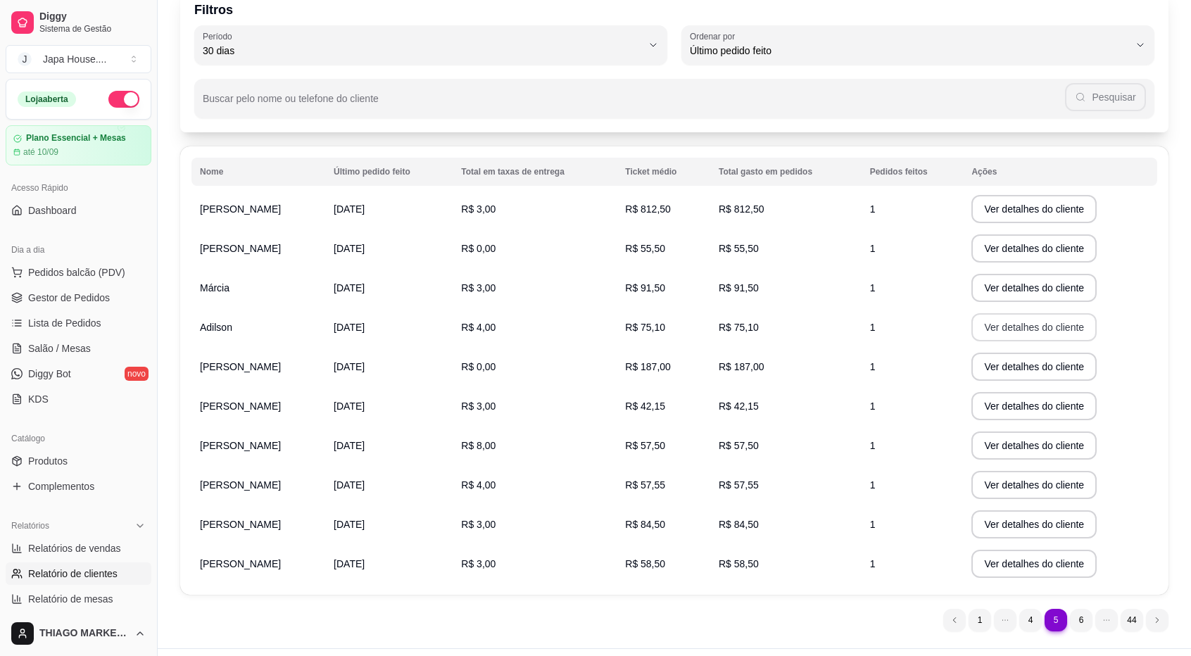
click at [1068, 334] on button "Ver detalhes do cliente" at bounding box center [1033, 327] width 125 height 28
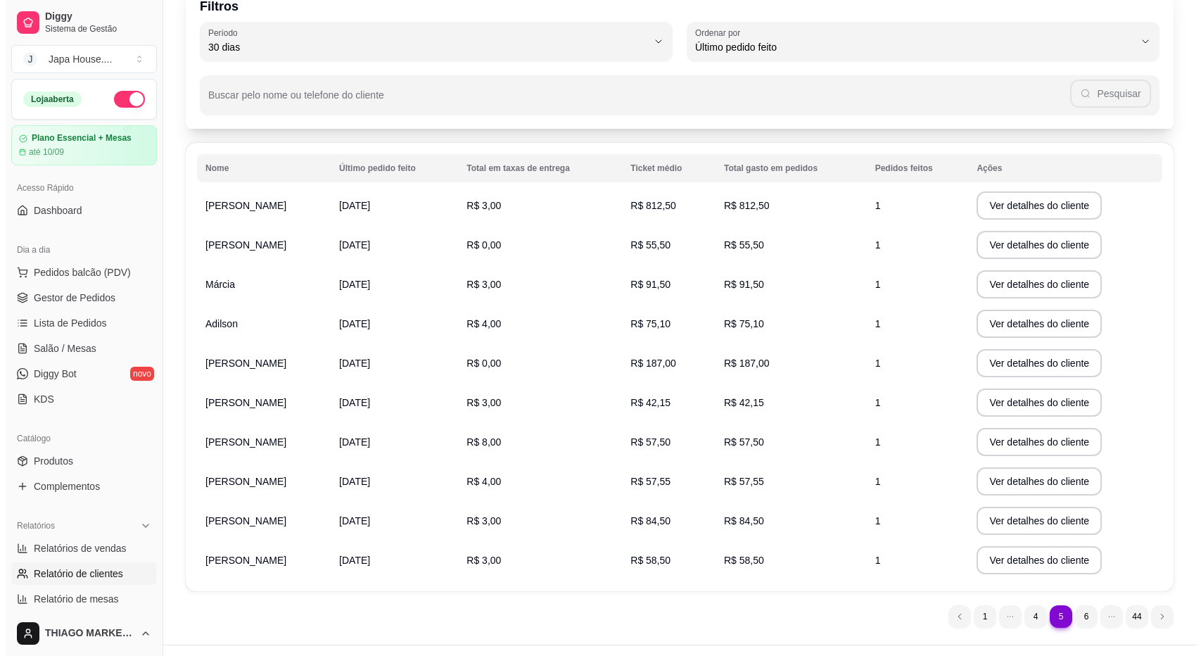
scroll to position [103, 0]
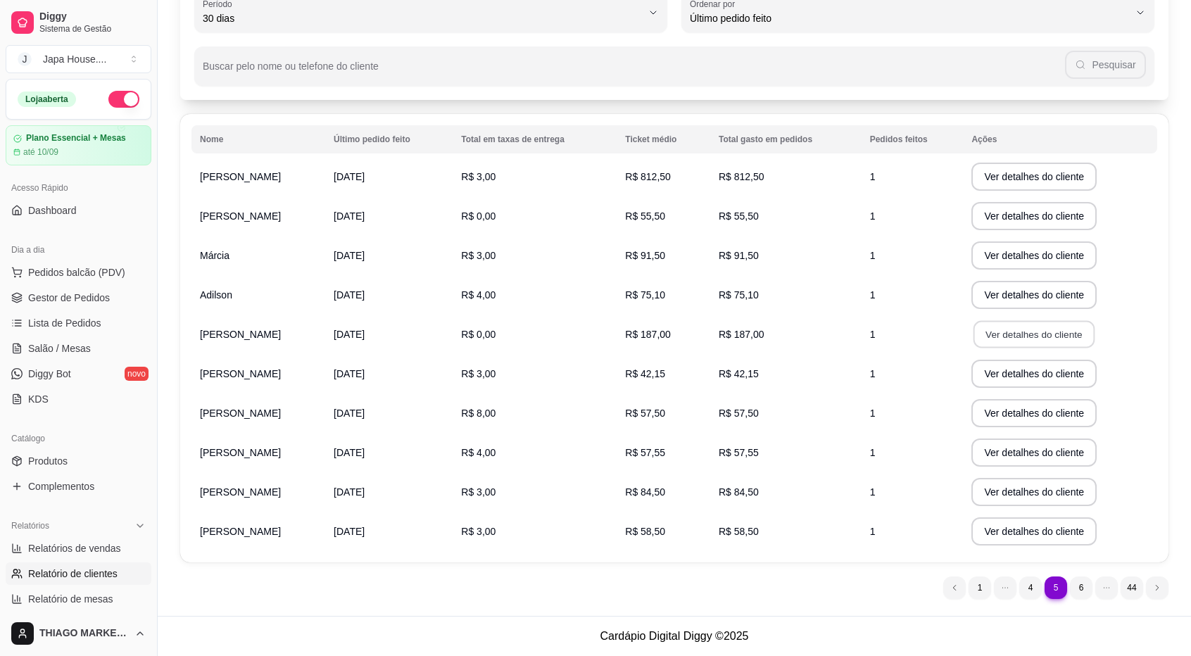
click at [1016, 332] on button "Ver detalhes do cliente" at bounding box center [1033, 334] width 121 height 27
click at [1025, 379] on button "Ver detalhes do cliente" at bounding box center [1033, 374] width 125 height 28
click at [1036, 408] on button "Ver detalhes do cliente" at bounding box center [1033, 413] width 125 height 28
click at [1018, 449] on button "Ver detalhes do cliente" at bounding box center [1033, 452] width 125 height 28
click at [1033, 493] on button "Ver detalhes do cliente" at bounding box center [1033, 492] width 121 height 27
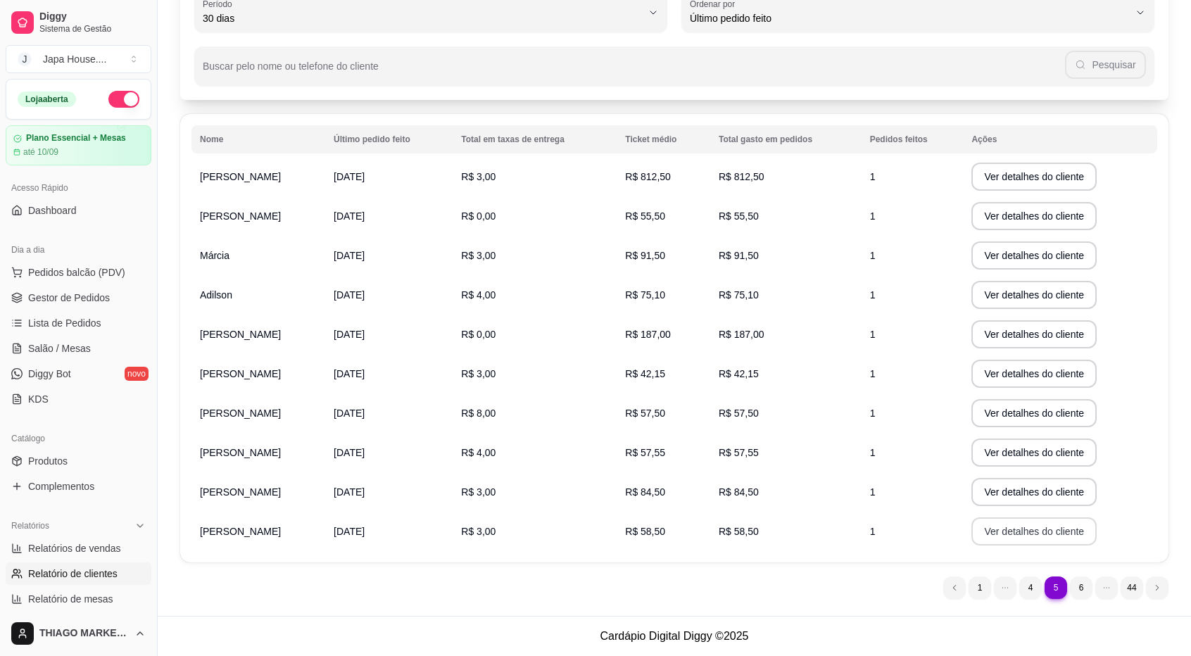
click at [1008, 532] on button "Ver detalhes do cliente" at bounding box center [1033, 531] width 125 height 28
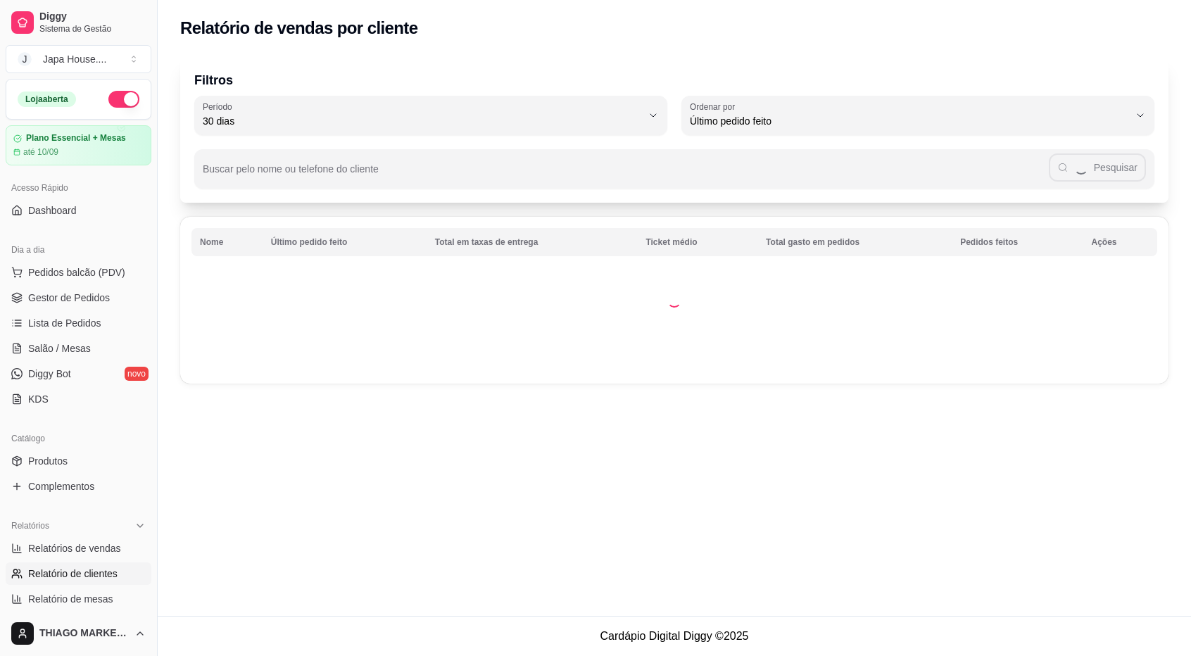
scroll to position [0, 0]
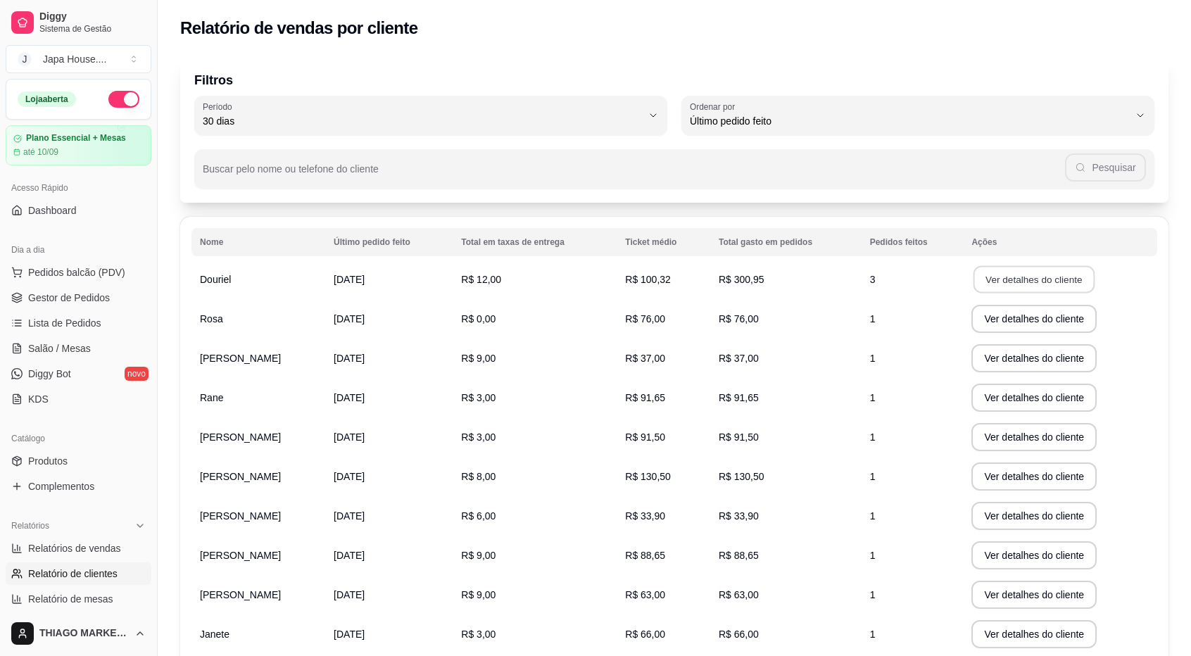
click at [1018, 282] on button "Ver detalhes do cliente" at bounding box center [1033, 279] width 121 height 27
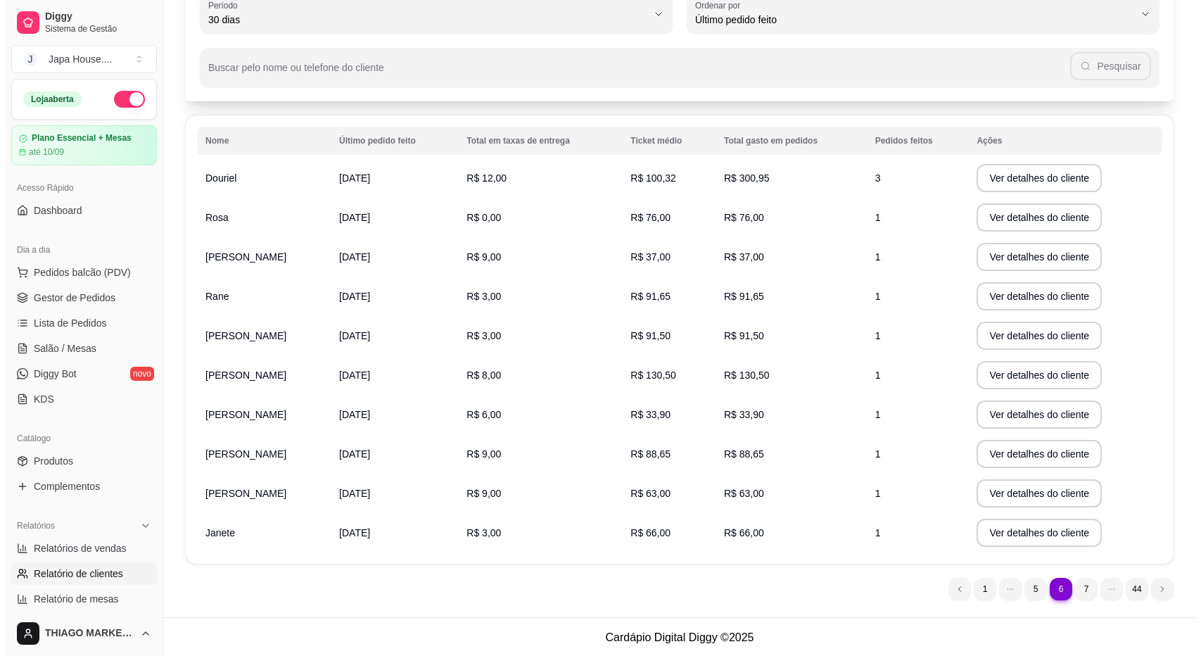
scroll to position [103, 0]
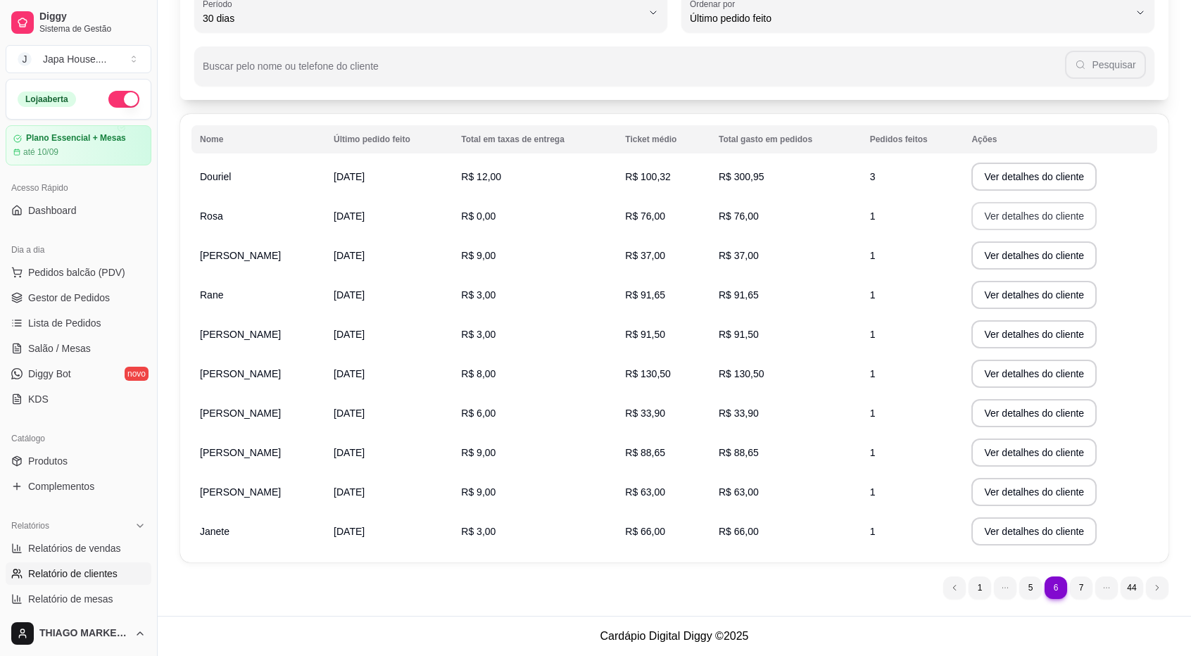
click at [1022, 212] on button "Ver detalhes do cliente" at bounding box center [1033, 216] width 125 height 28
click at [992, 258] on button "Ver detalhes do cliente" at bounding box center [1033, 255] width 121 height 27
click at [1020, 303] on button "Ver detalhes do cliente" at bounding box center [1033, 294] width 121 height 27
click at [1051, 336] on button "Ver detalhes do cliente" at bounding box center [1033, 334] width 125 height 28
click at [1010, 377] on button "Ver detalhes do cliente" at bounding box center [1033, 374] width 125 height 28
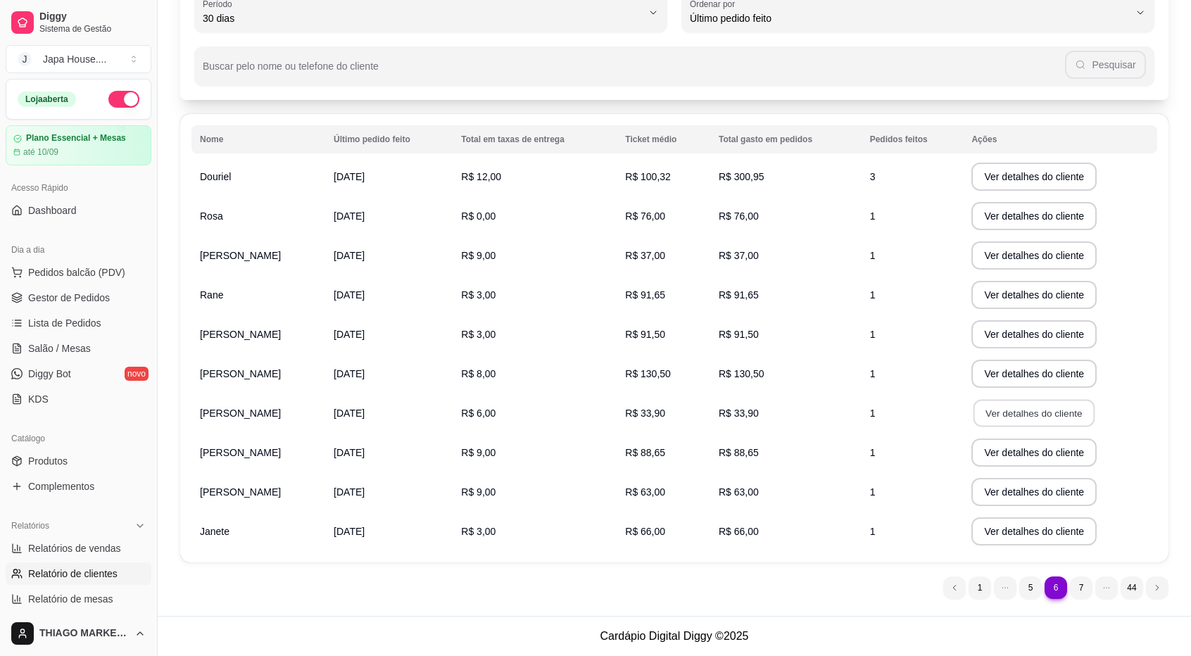
click at [1019, 412] on button "Ver detalhes do cliente" at bounding box center [1033, 413] width 121 height 27
click at [1012, 457] on button "Ver detalhes do cliente" at bounding box center [1033, 452] width 125 height 28
click at [1019, 490] on button "Ver detalhes do cliente" at bounding box center [1033, 492] width 125 height 28
click at [1044, 527] on button "Ver detalhes do cliente" at bounding box center [1033, 531] width 125 height 28
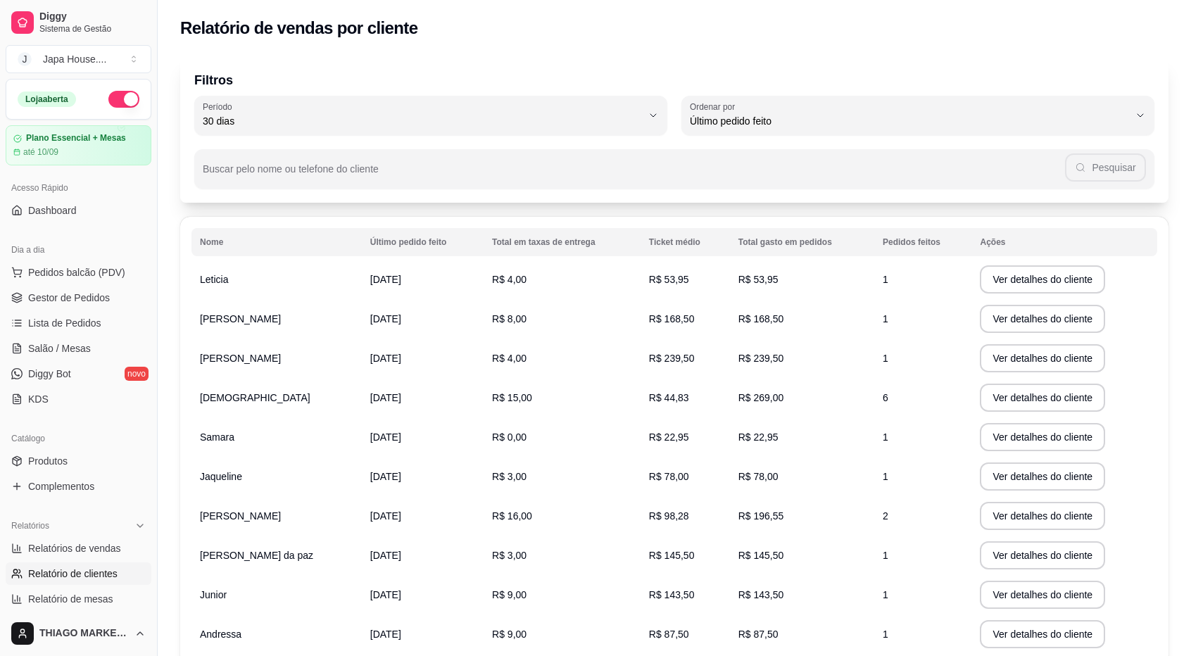
click at [1047, 283] on button "Ver detalhes do cliente" at bounding box center [1042, 279] width 125 height 28
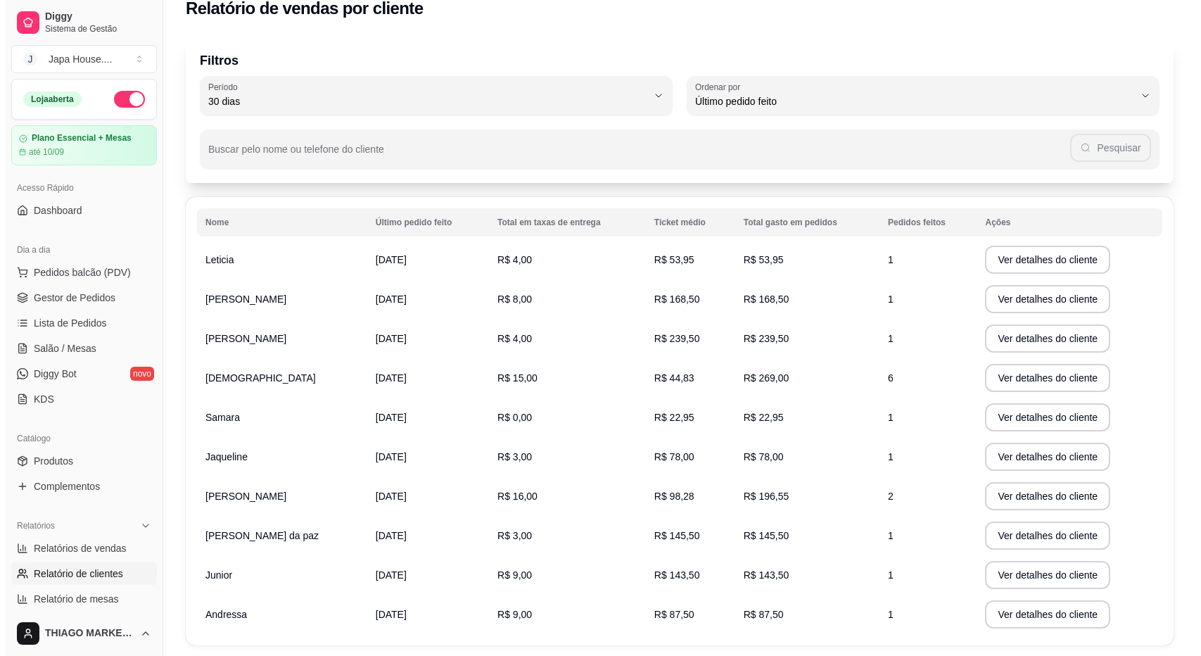
scroll to position [70, 0]
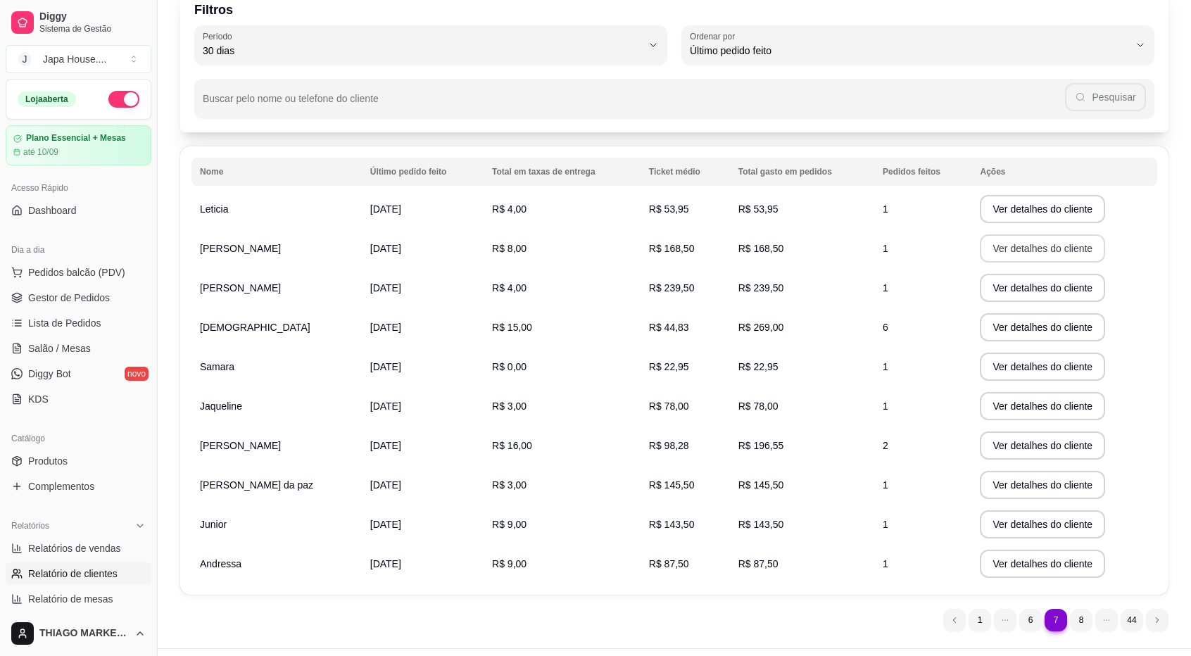
click at [1027, 250] on button "Ver detalhes do cliente" at bounding box center [1042, 248] width 125 height 28
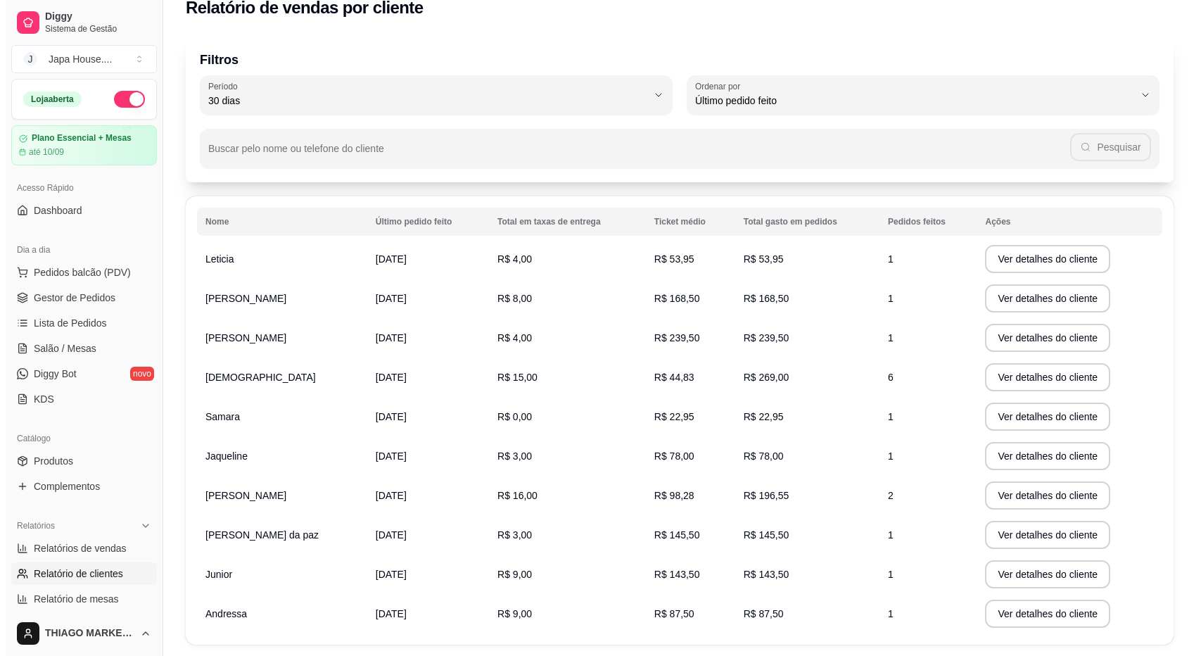
scroll to position [103, 0]
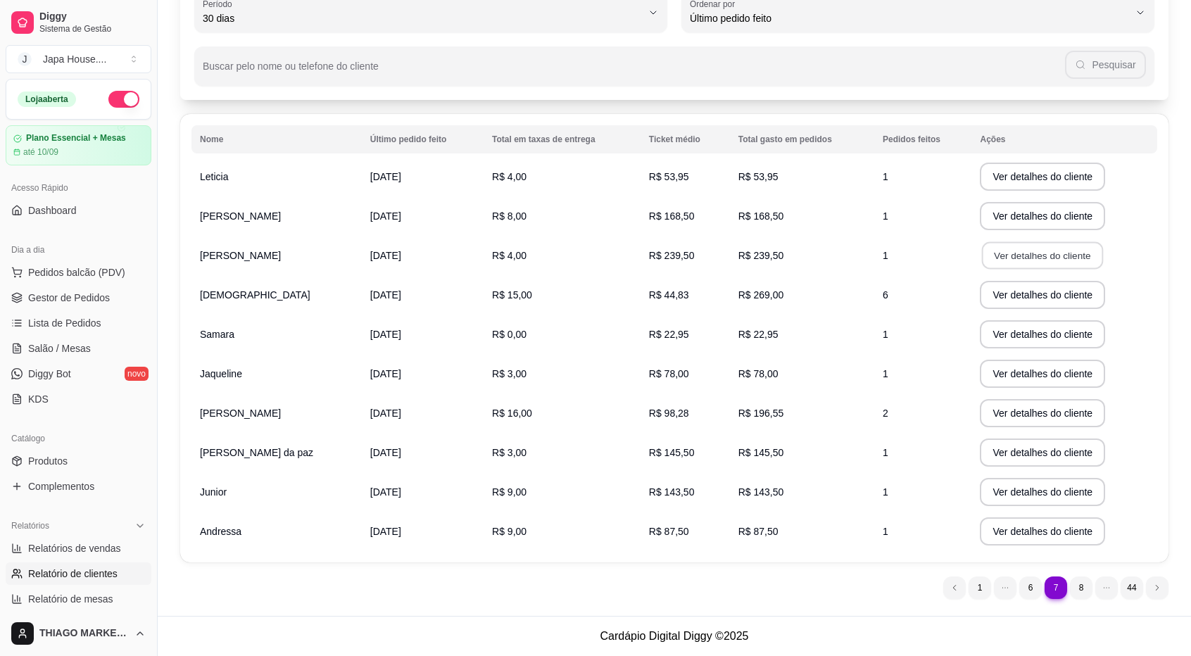
click at [1012, 260] on button "Ver detalhes do cliente" at bounding box center [1042, 255] width 121 height 27
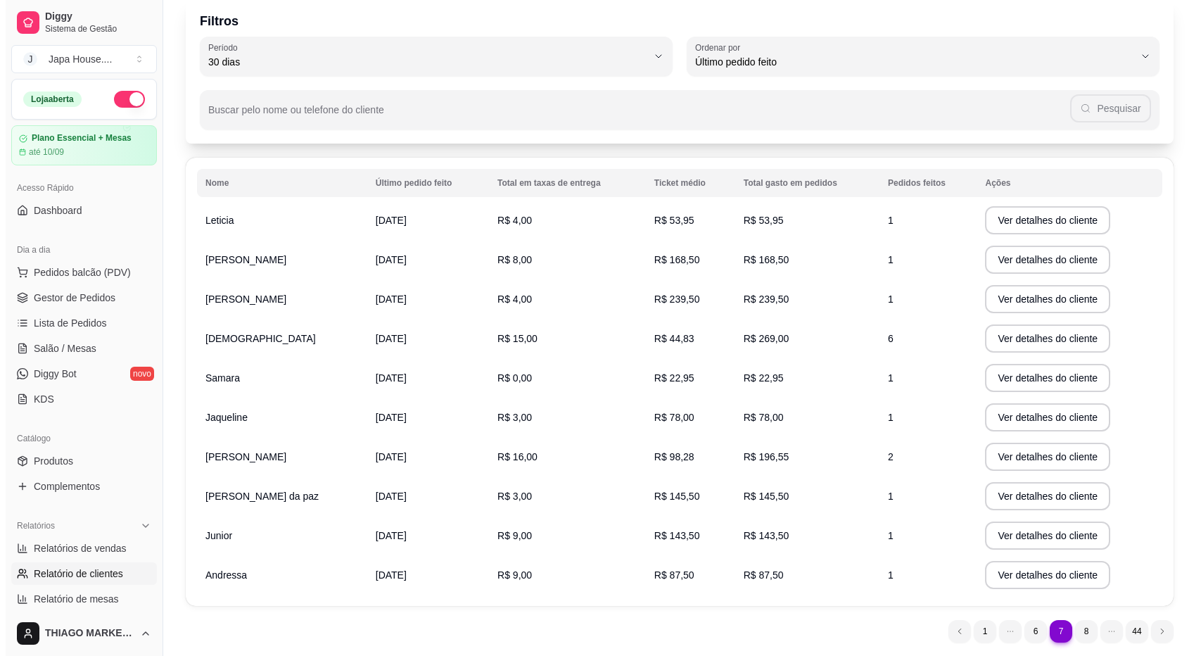
scroll to position [70, 0]
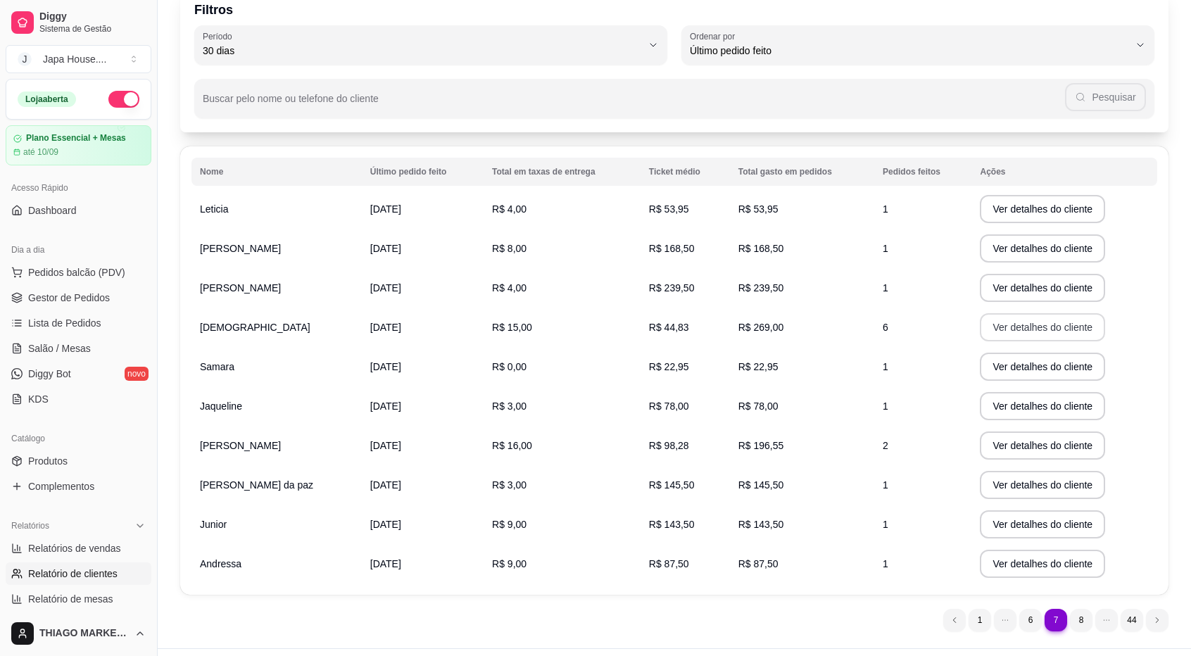
click at [1029, 334] on button "Ver detalhes do cliente" at bounding box center [1042, 327] width 125 height 28
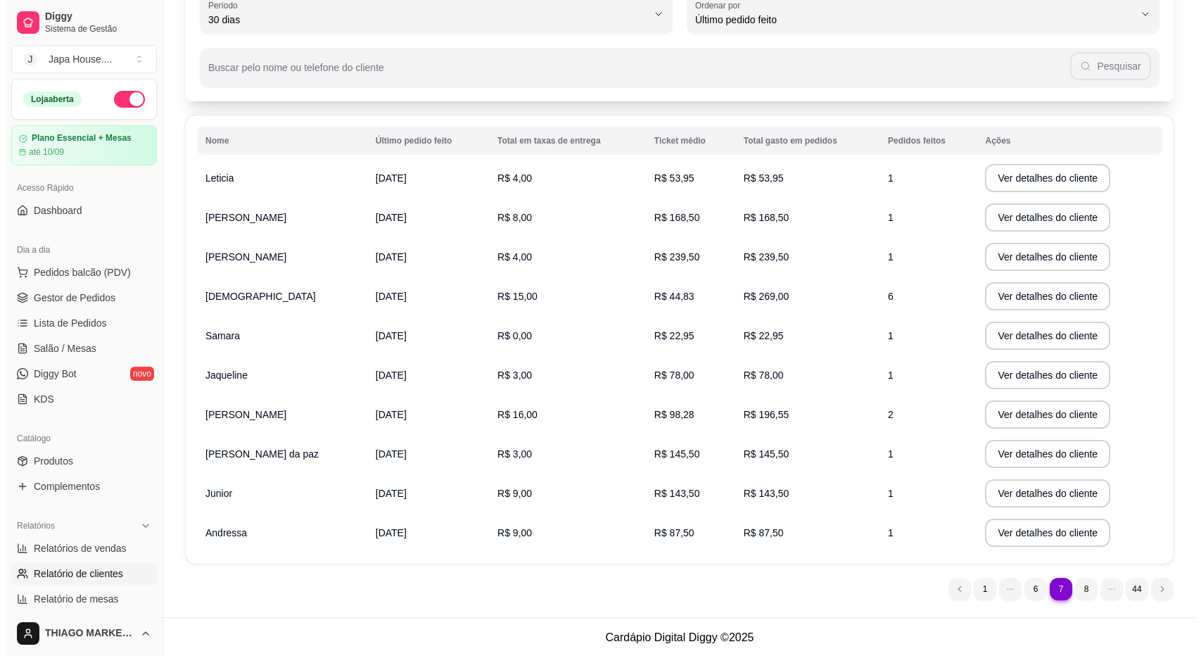
scroll to position [103, 0]
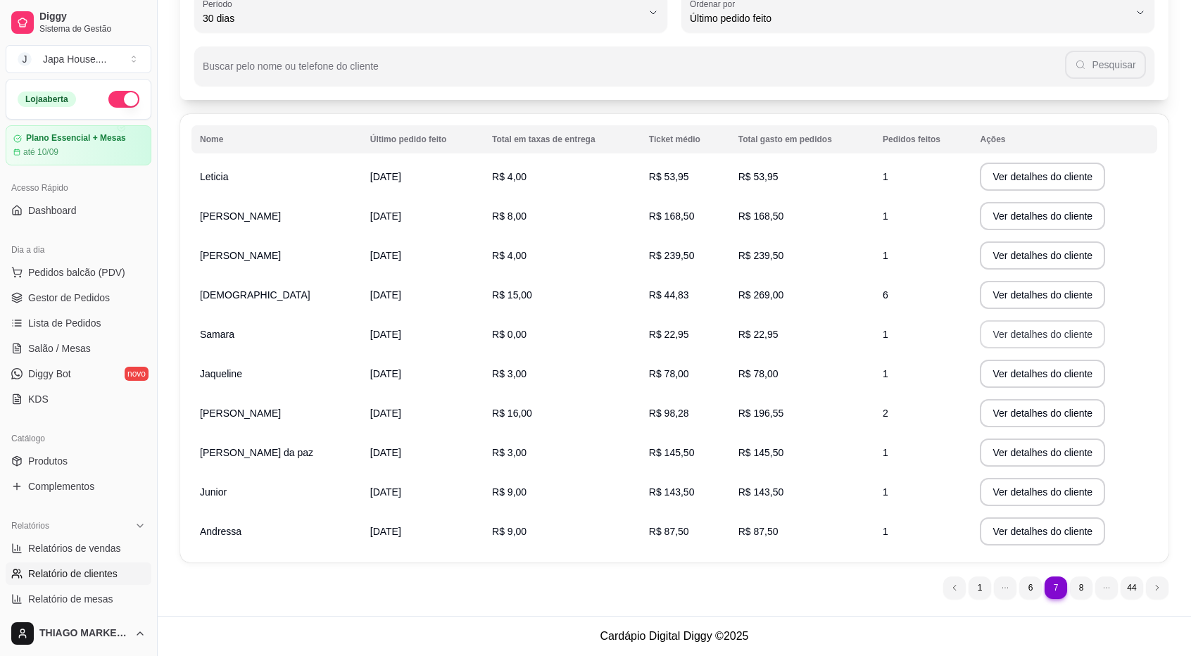
click at [1065, 344] on button "Ver detalhes do cliente" at bounding box center [1042, 334] width 125 height 28
click at [1013, 377] on button "Ver detalhes do cliente" at bounding box center [1042, 374] width 125 height 28
click at [1042, 419] on button "Ver detalhes do cliente" at bounding box center [1042, 413] width 125 height 28
click at [1043, 457] on button "Ver detalhes do cliente" at bounding box center [1042, 452] width 125 height 28
click at [1015, 488] on button "Ver detalhes do cliente" at bounding box center [1042, 492] width 125 height 28
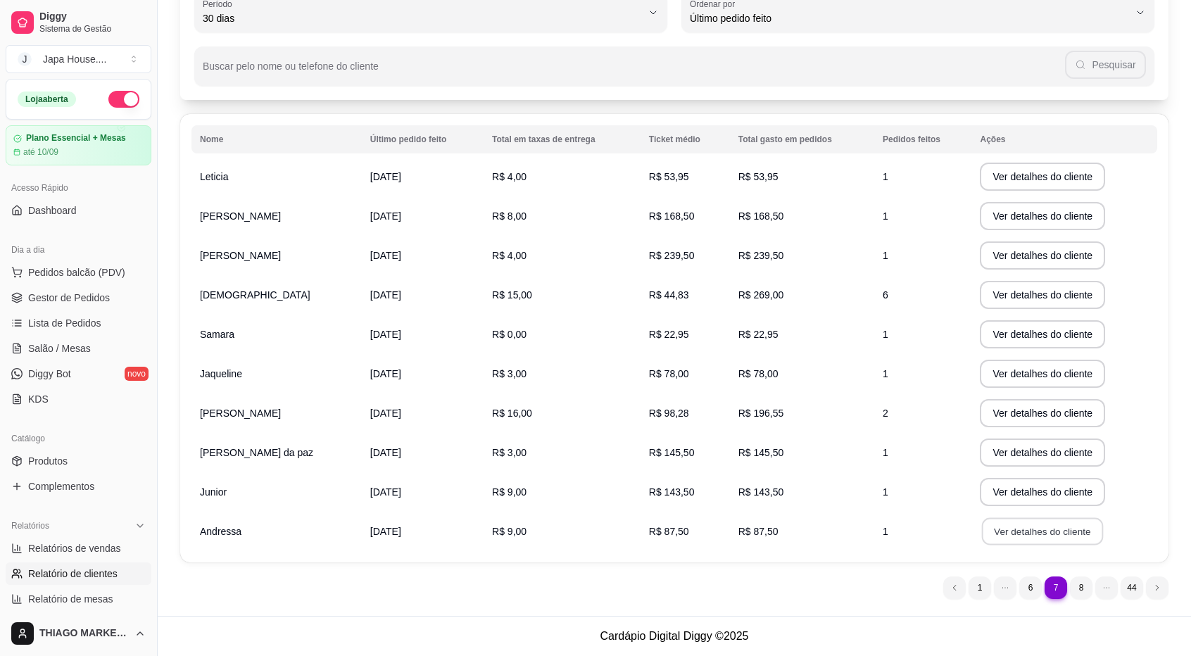
click at [1005, 536] on button "Ver detalhes do cliente" at bounding box center [1042, 531] width 121 height 27
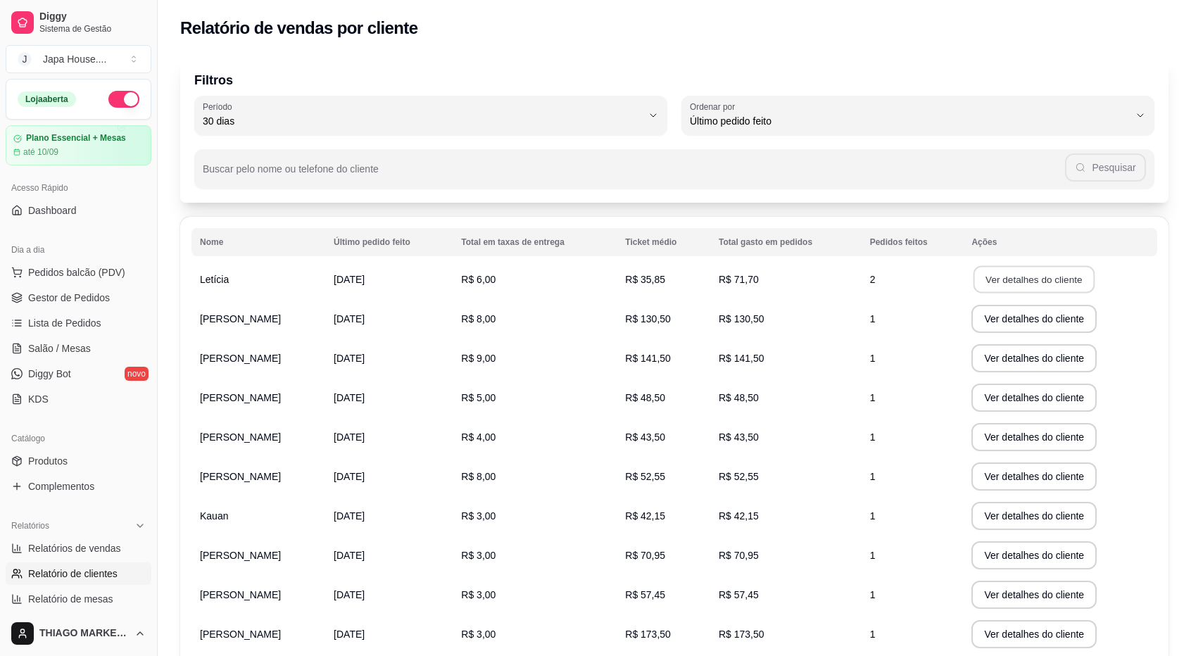
click at [1001, 281] on button "Ver detalhes do cliente" at bounding box center [1033, 279] width 121 height 27
click at [1038, 322] on button "Ver detalhes do cliente" at bounding box center [1033, 319] width 125 height 28
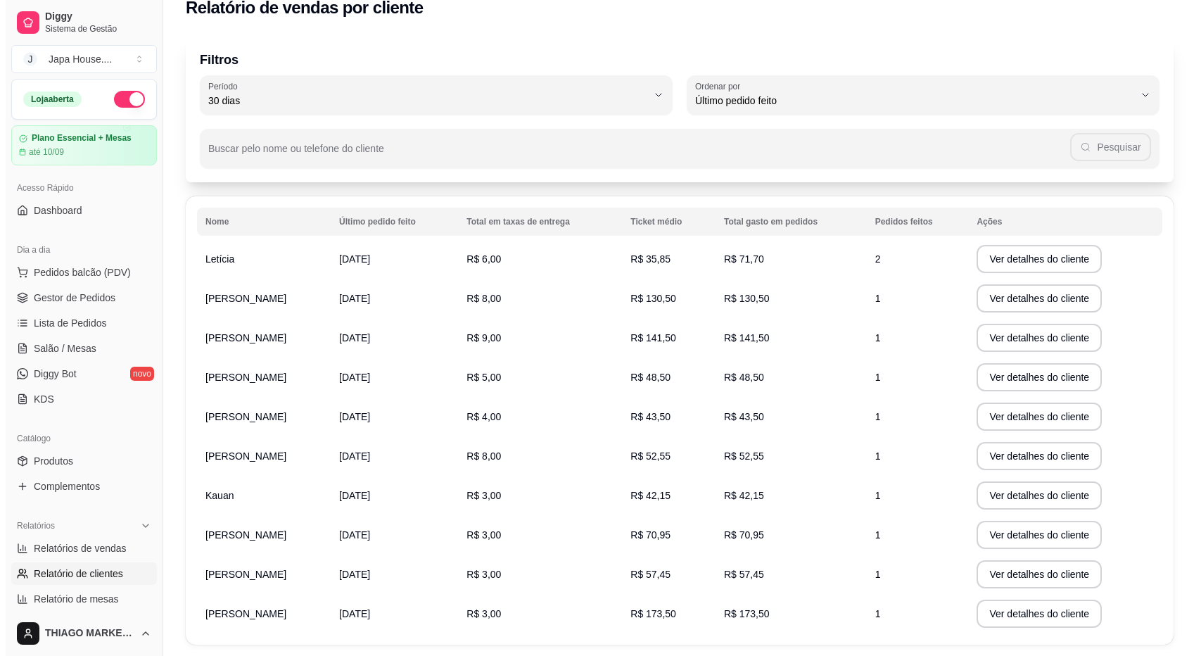
scroll to position [70, 0]
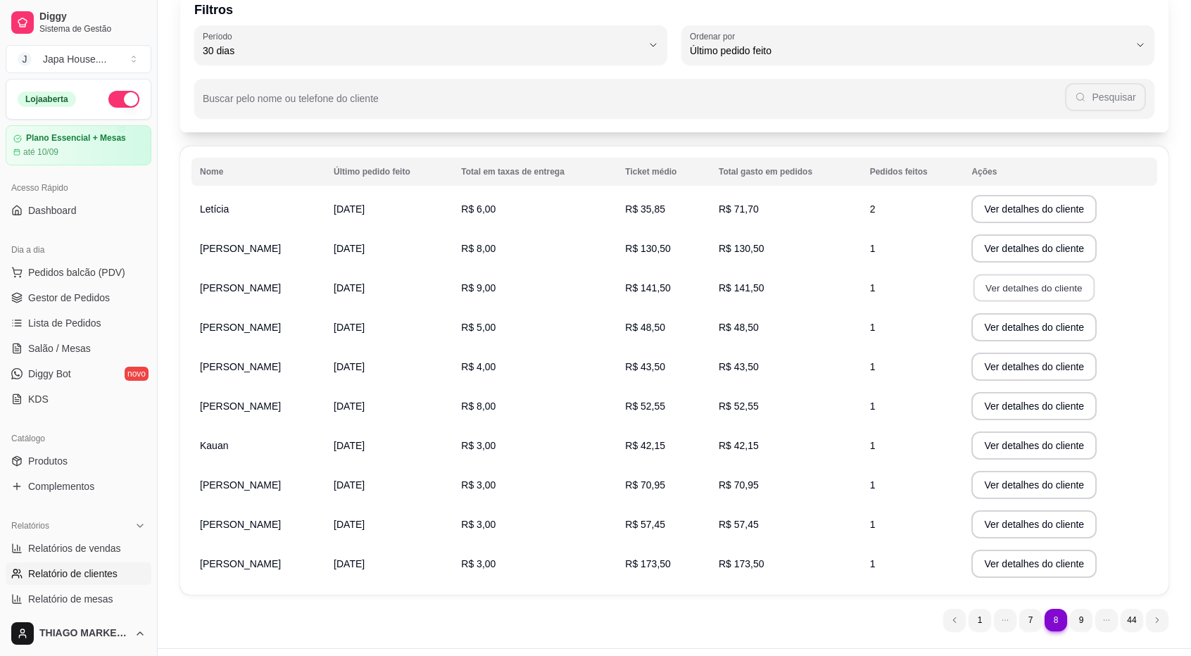
click at [1020, 291] on button "Ver detalhes do cliente" at bounding box center [1033, 287] width 121 height 27
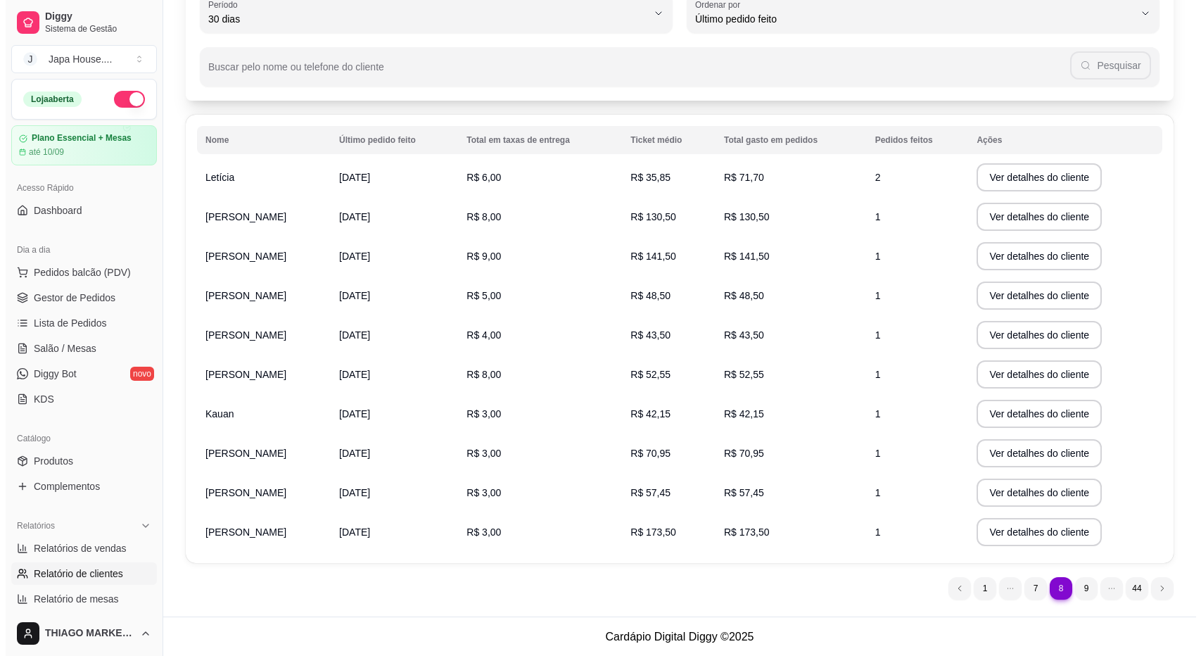
scroll to position [103, 0]
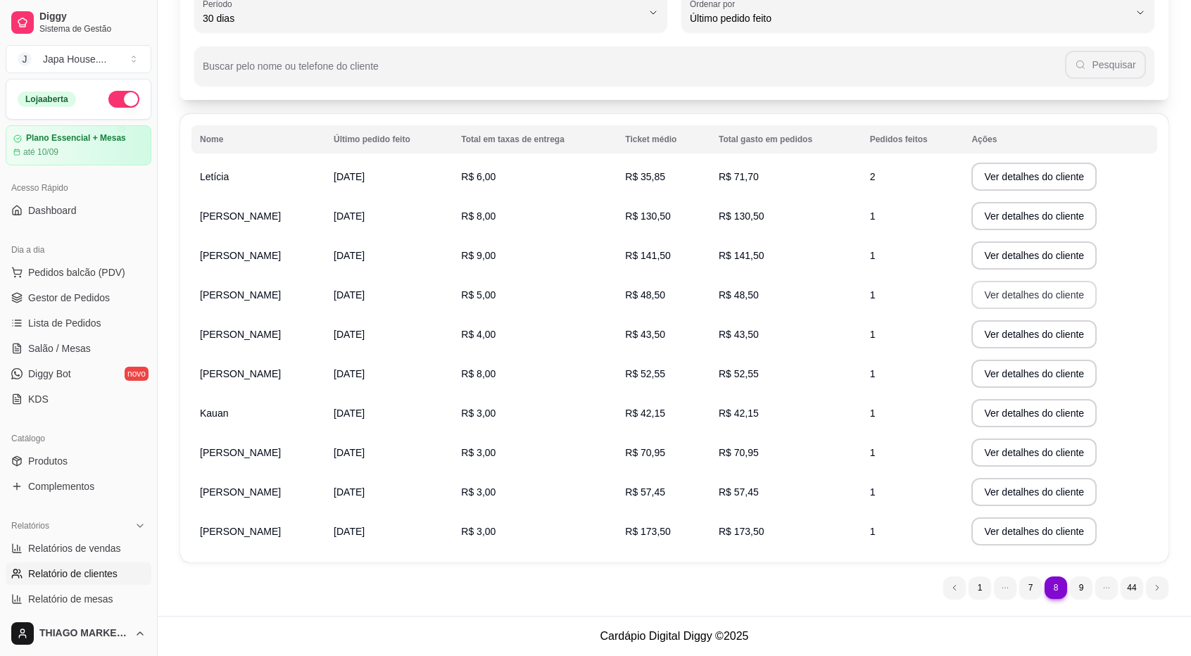
click at [1008, 300] on button "Ver detalhes do cliente" at bounding box center [1033, 295] width 125 height 28
click at [1019, 336] on button "Ver detalhes do cliente" at bounding box center [1033, 334] width 121 height 27
click at [993, 375] on button "Ver detalhes do cliente" at bounding box center [1033, 374] width 125 height 28
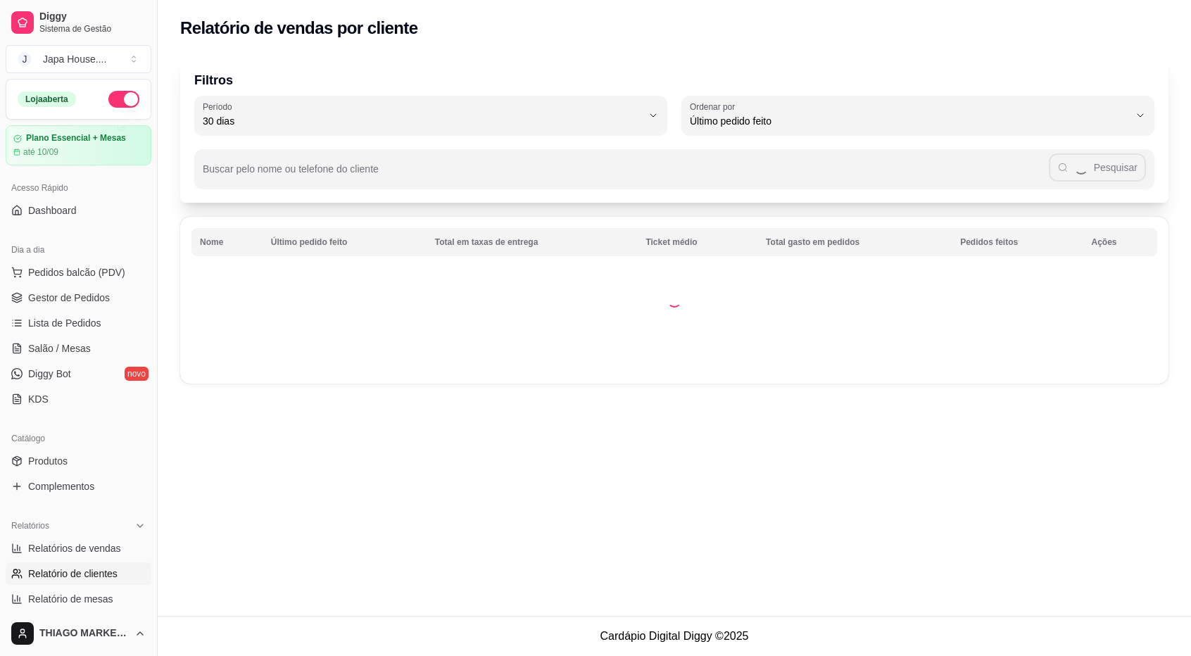
scroll to position [0, 0]
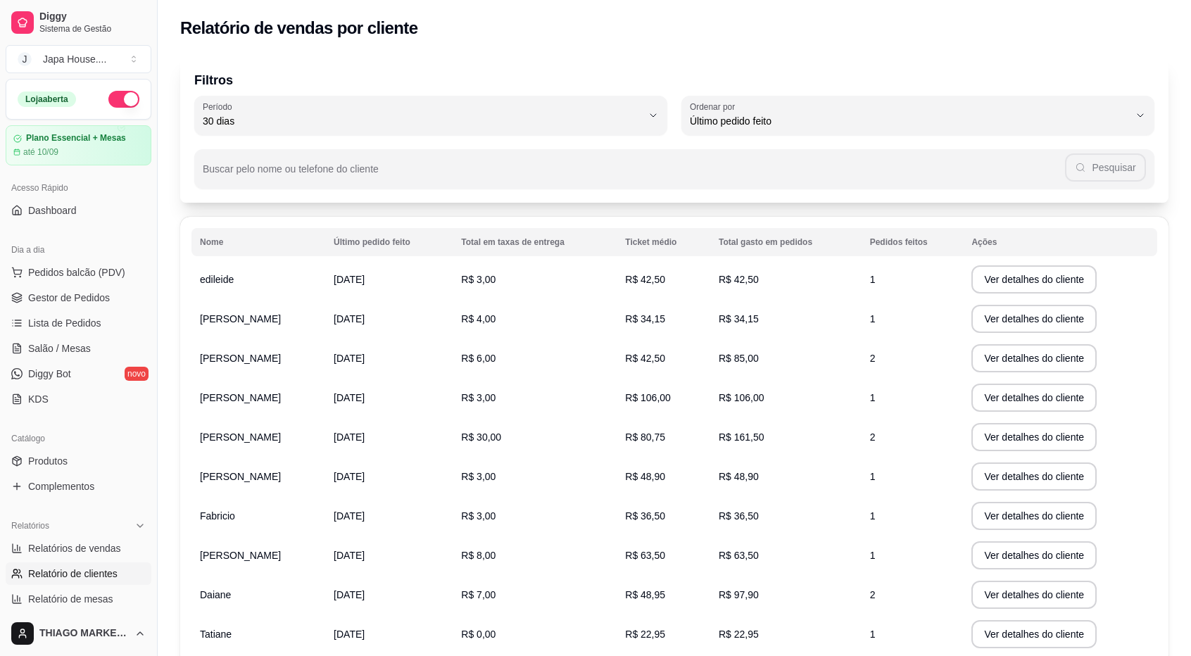
click at [1053, 276] on button "Ver detalhes do cliente" at bounding box center [1033, 279] width 125 height 28
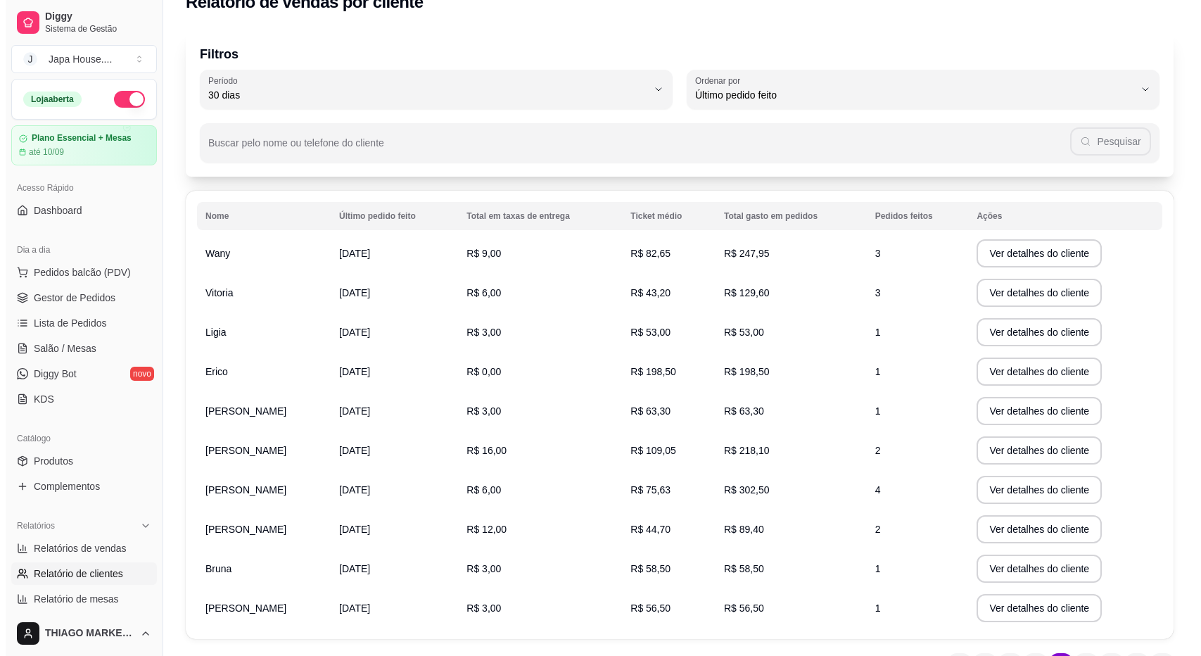
scroll to position [103, 0]
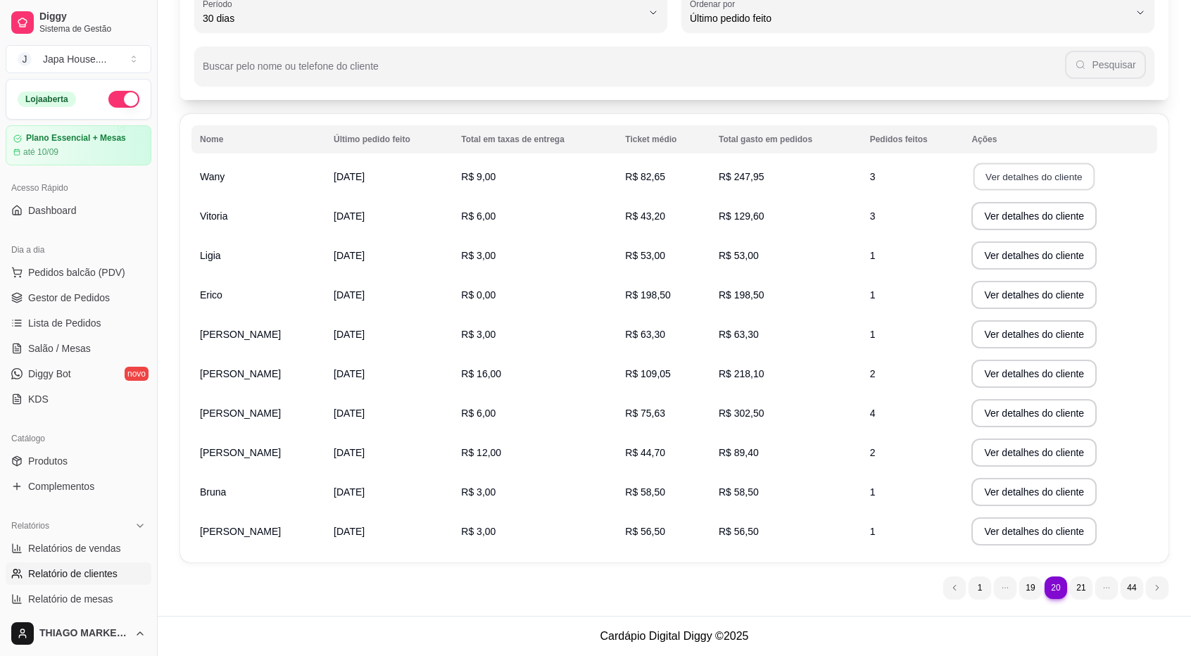
click at [1020, 182] on button "Ver detalhes do cliente" at bounding box center [1033, 176] width 121 height 27
click at [1004, 177] on button "Ver detalhes do cliente" at bounding box center [1033, 177] width 125 height 28
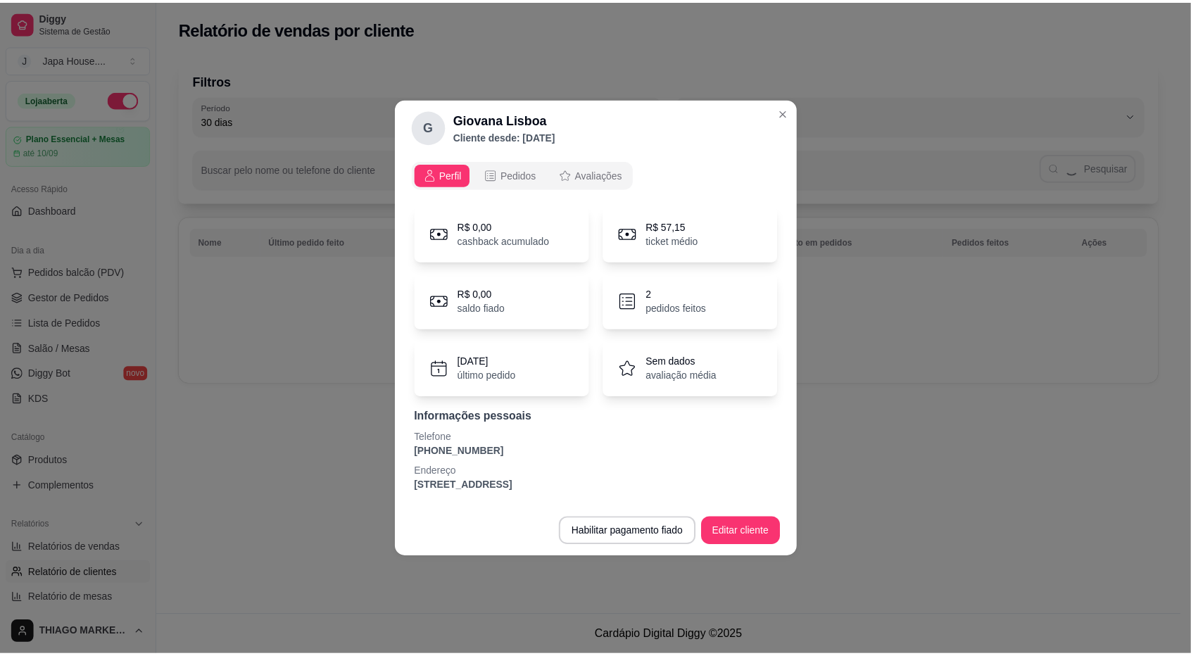
scroll to position [0, 0]
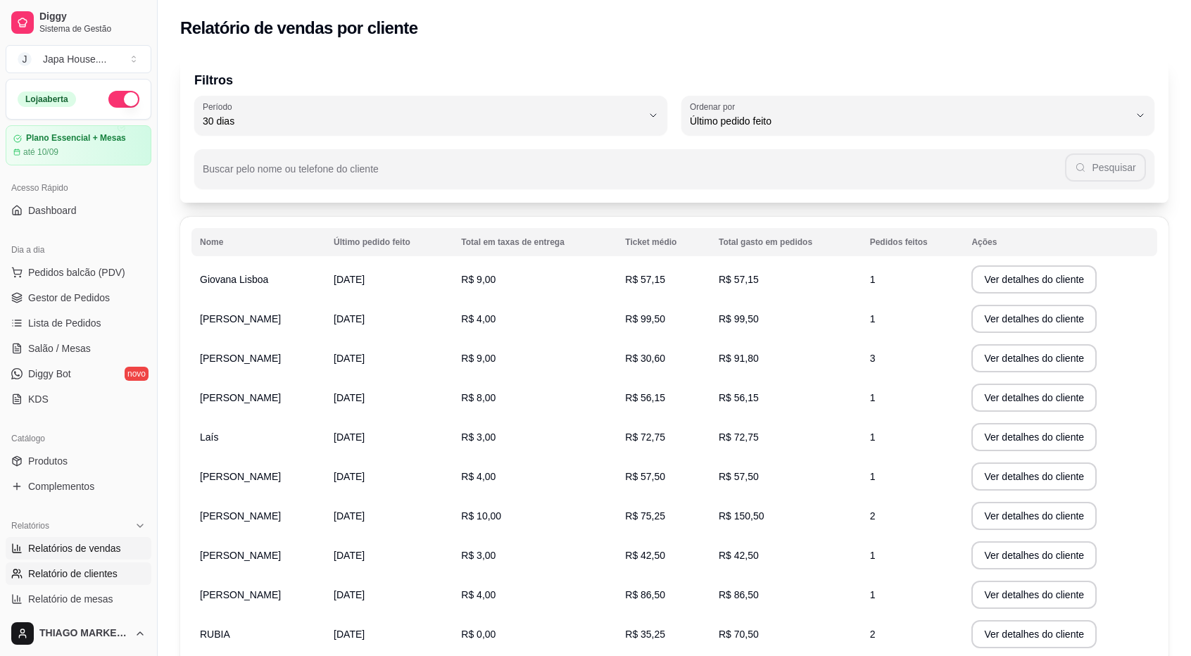
click at [94, 553] on span "Relatórios de vendas" at bounding box center [74, 548] width 93 height 14
select select "ALL"
select select "0"
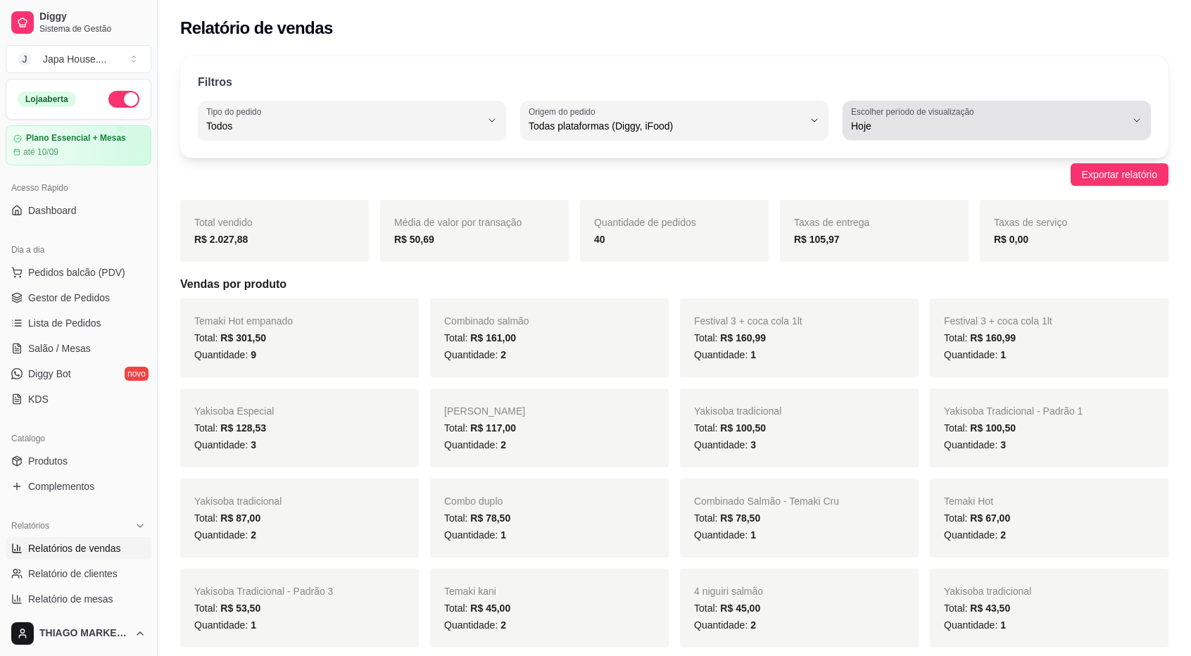
click at [973, 117] on label "Escolher período de visualização" at bounding box center [914, 112] width 127 height 12
click at [887, 303] on span "Customizado" at bounding box center [989, 296] width 261 height 13
type input "-1"
select select "-1"
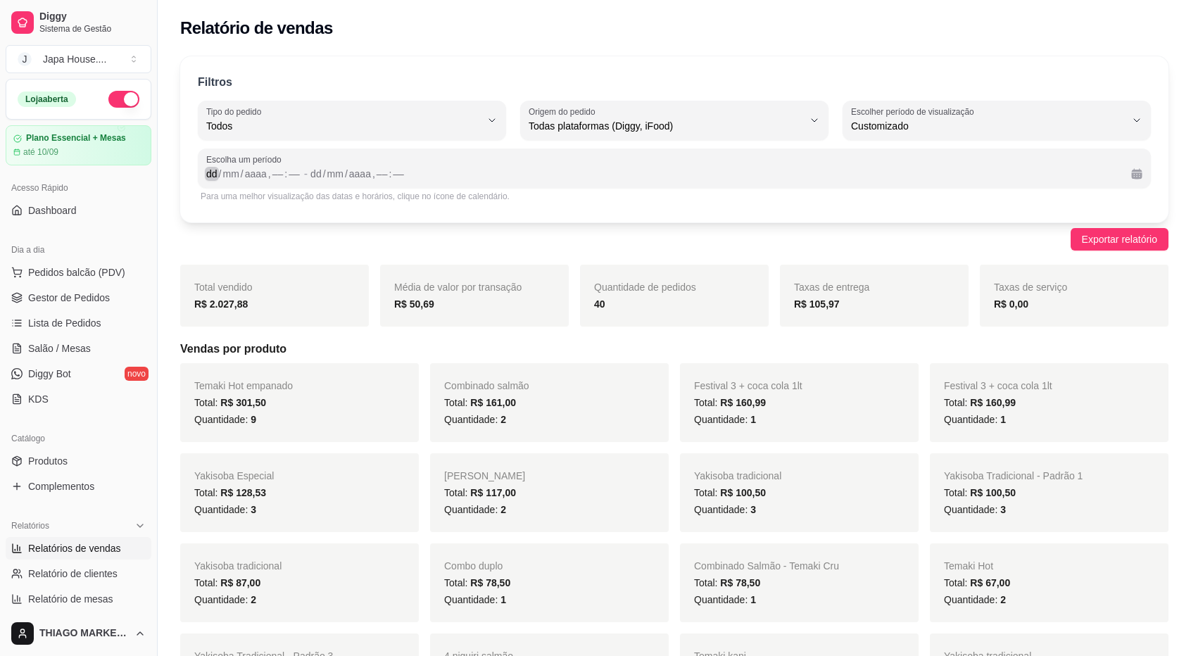
click at [213, 178] on div "dd" at bounding box center [212, 174] width 14 height 14
click at [234, 175] on div "/" at bounding box center [237, 174] width 6 height 14
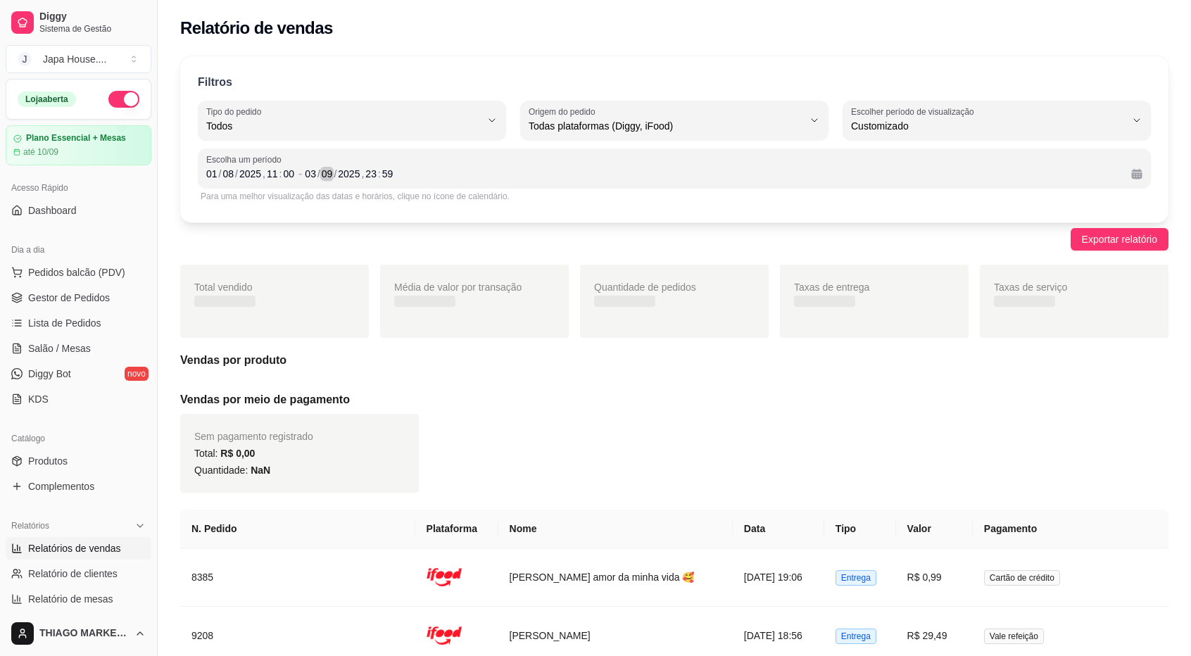
click at [330, 172] on div "09" at bounding box center [327, 174] width 14 height 14
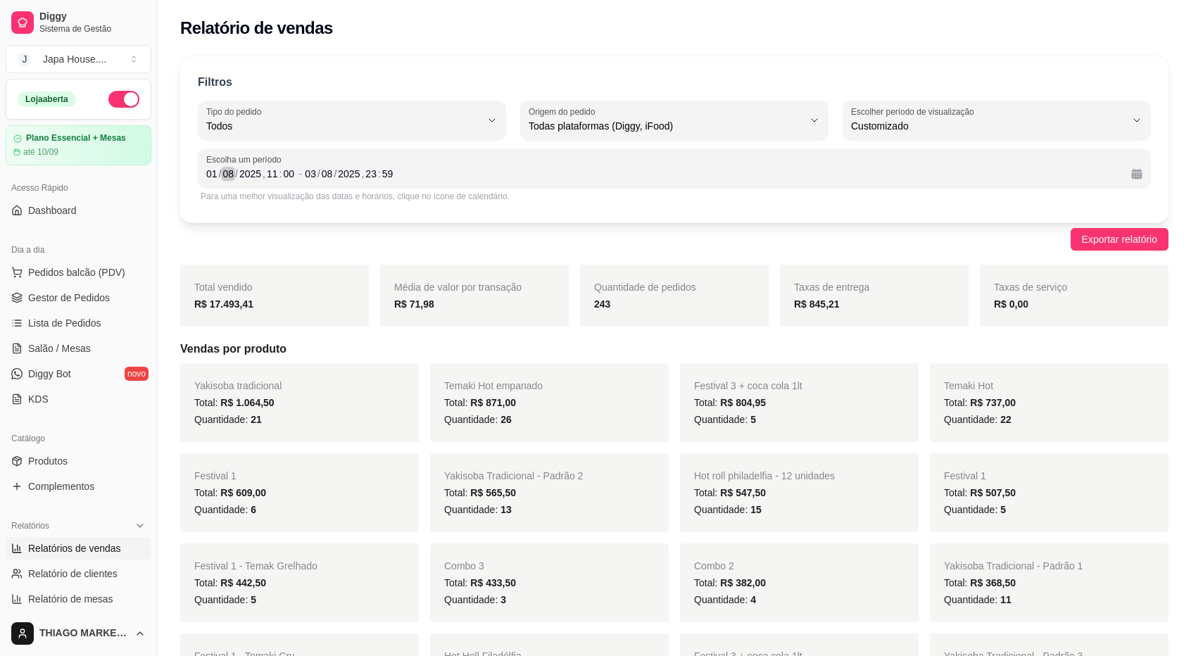
click at [234, 175] on div "/" at bounding box center [237, 174] width 6 height 14
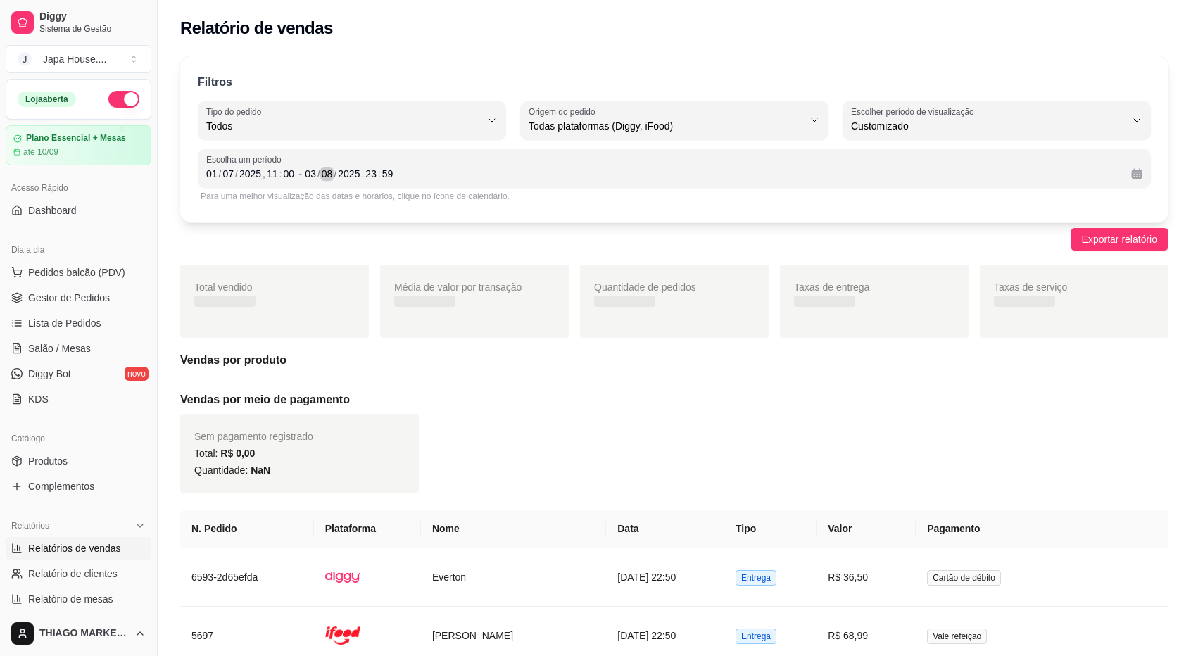
click at [329, 172] on div "08" at bounding box center [327, 174] width 14 height 14
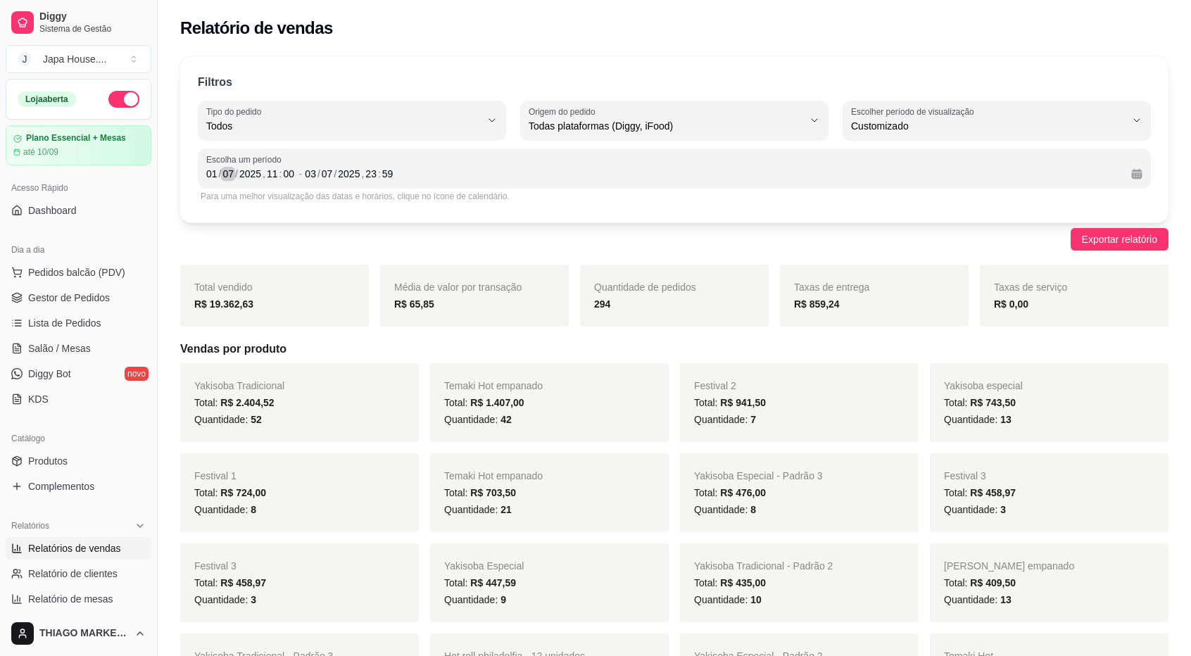
click at [229, 172] on div "07" at bounding box center [228, 174] width 14 height 14
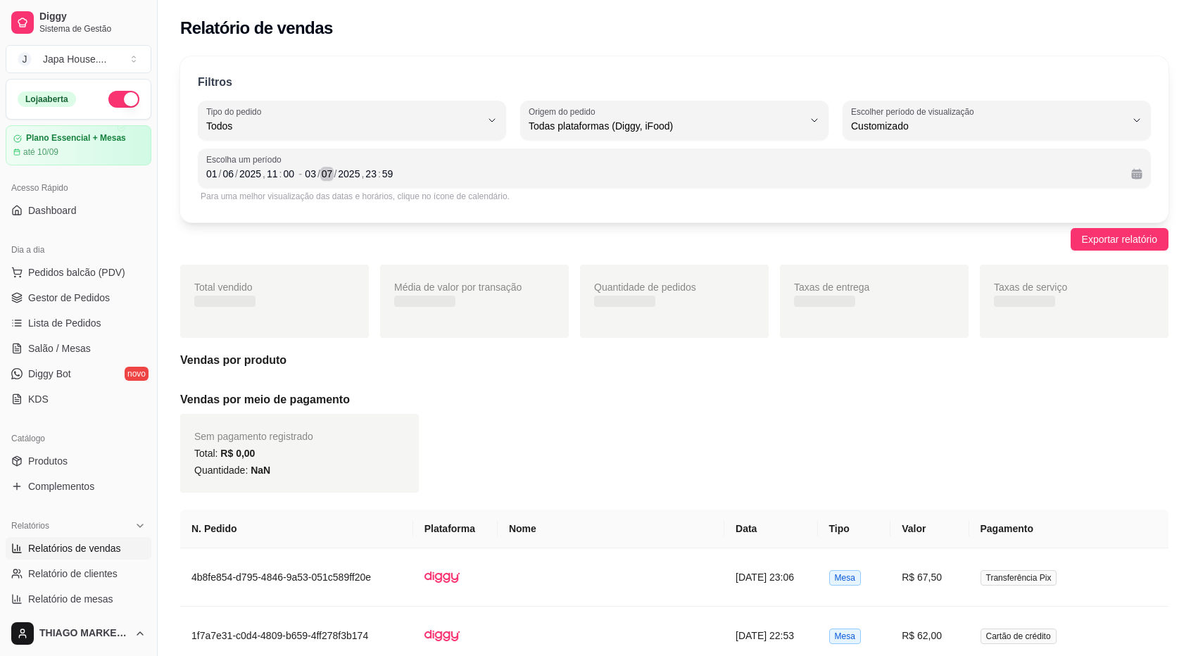
click at [330, 175] on div "07" at bounding box center [327, 174] width 14 height 14
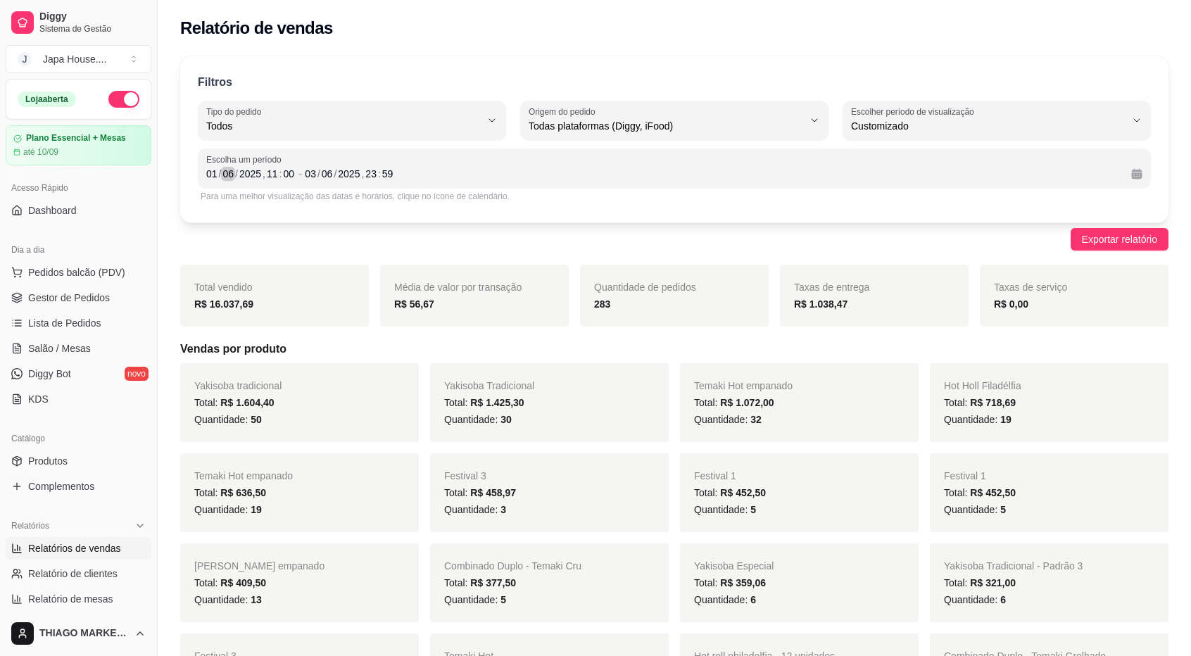
click at [232, 174] on div "06" at bounding box center [228, 174] width 14 height 14
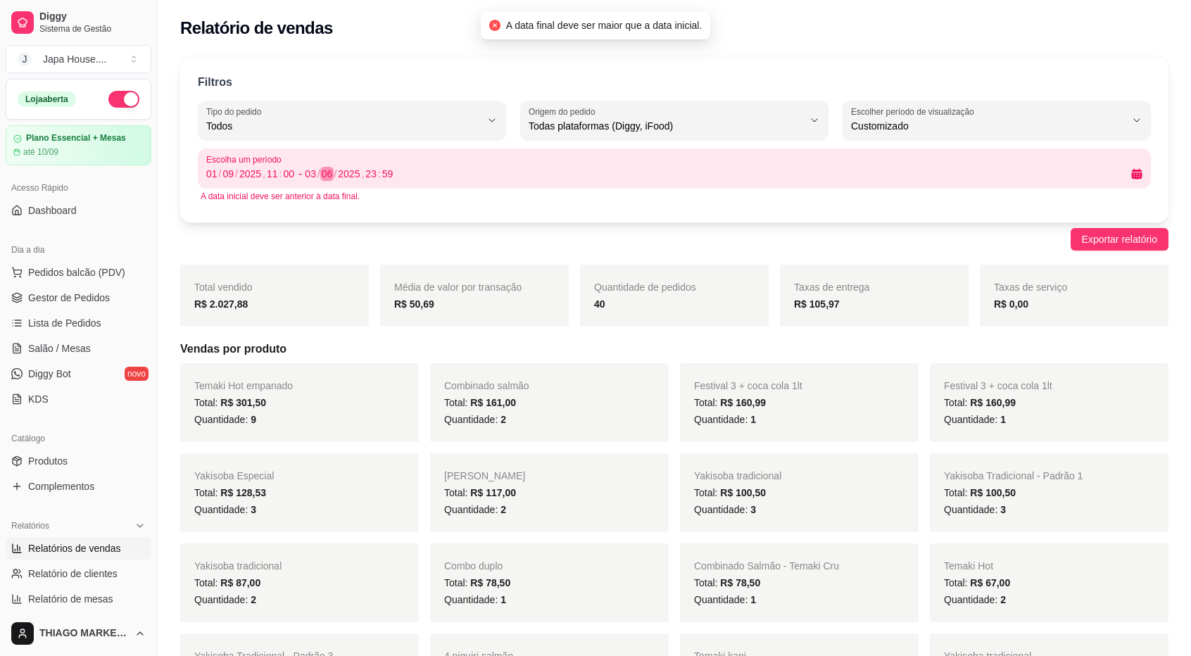
click at [330, 172] on div "06" at bounding box center [327, 174] width 14 height 14
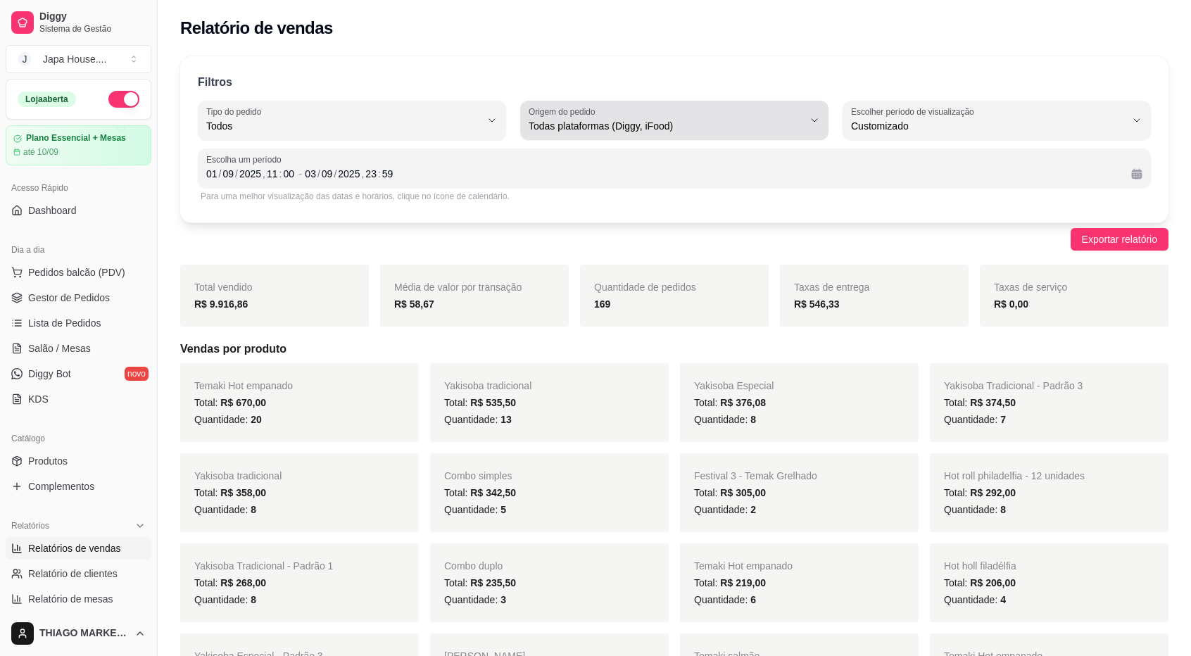
click at [658, 121] on span "Todas plataformas (Diggy, iFood)" at bounding box center [665, 126] width 274 height 14
click at [585, 210] on span "iFood" at bounding box center [667, 204] width 261 height 13
type input "IFOOD"
select select "IFOOD"
click at [654, 127] on span "iFood" at bounding box center [665, 126] width 274 height 14
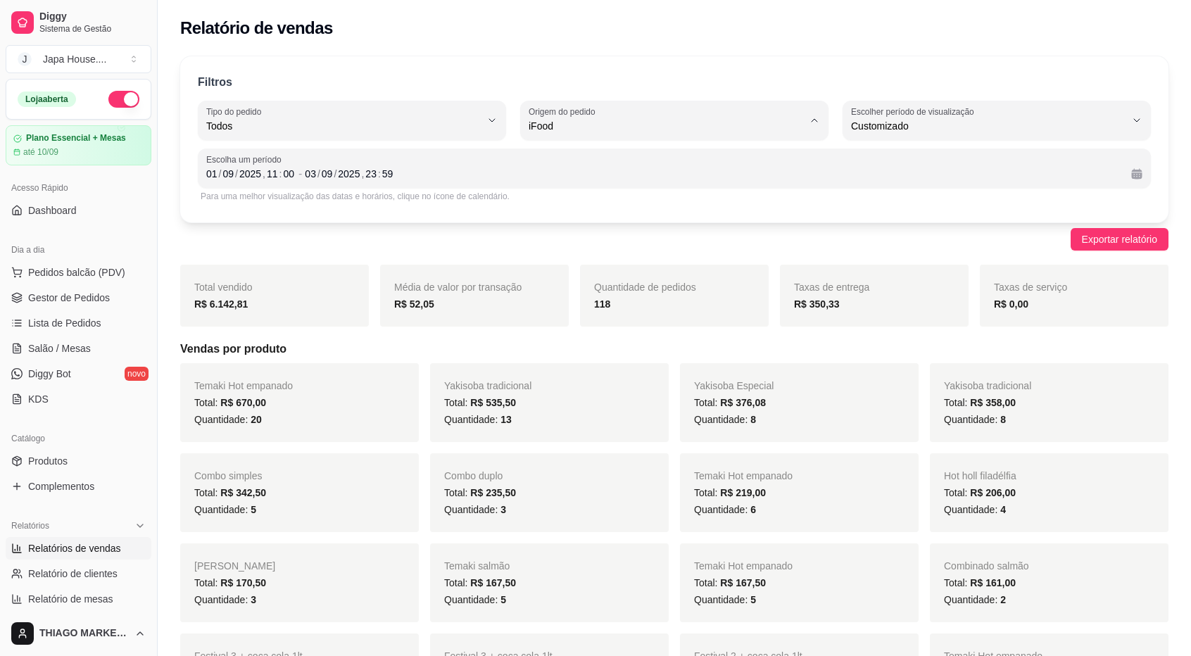
click at [579, 181] on span "Diggy" at bounding box center [667, 181] width 261 height 13
type input "DIGGY"
select select "DIGGY"
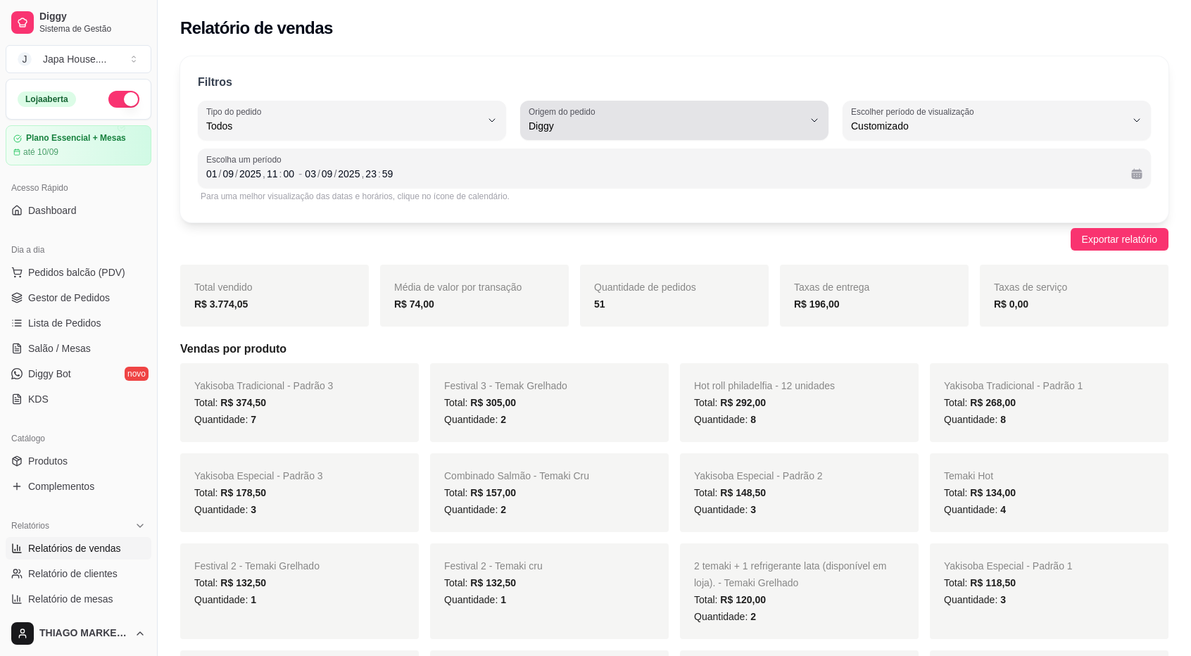
click at [607, 129] on span "Diggy" at bounding box center [665, 126] width 274 height 14
click at [569, 201] on span "iFood" at bounding box center [667, 204] width 261 height 13
type input "IFOOD"
select select "IFOOD"
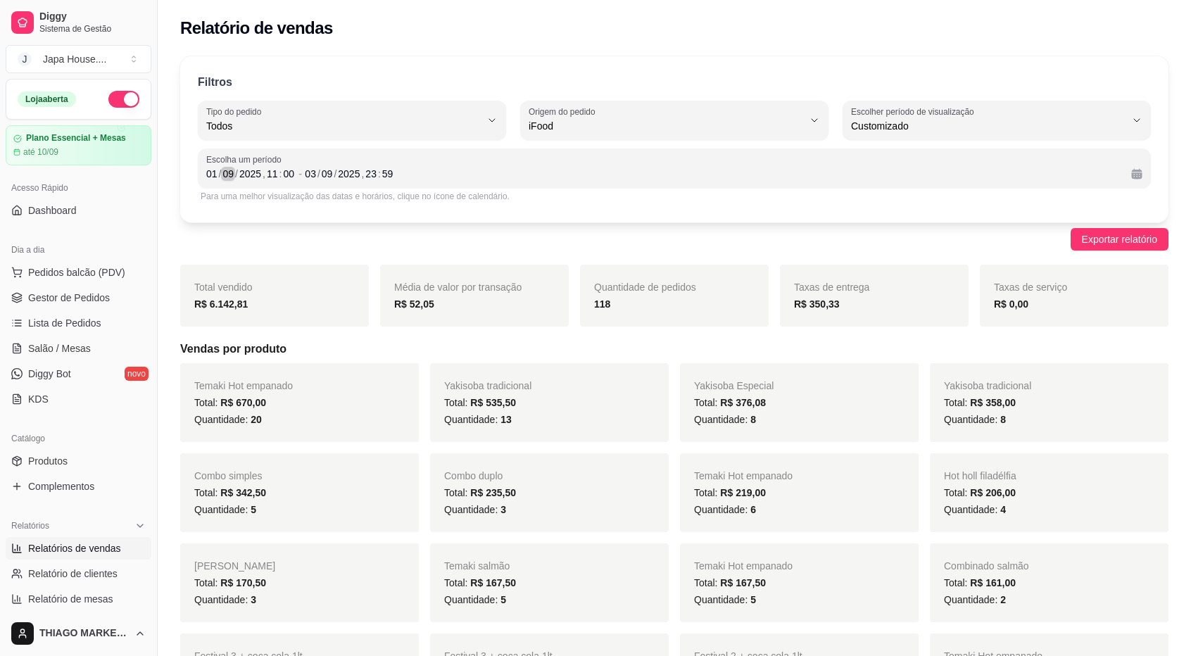
click at [229, 177] on div "09" at bounding box center [228, 174] width 14 height 14
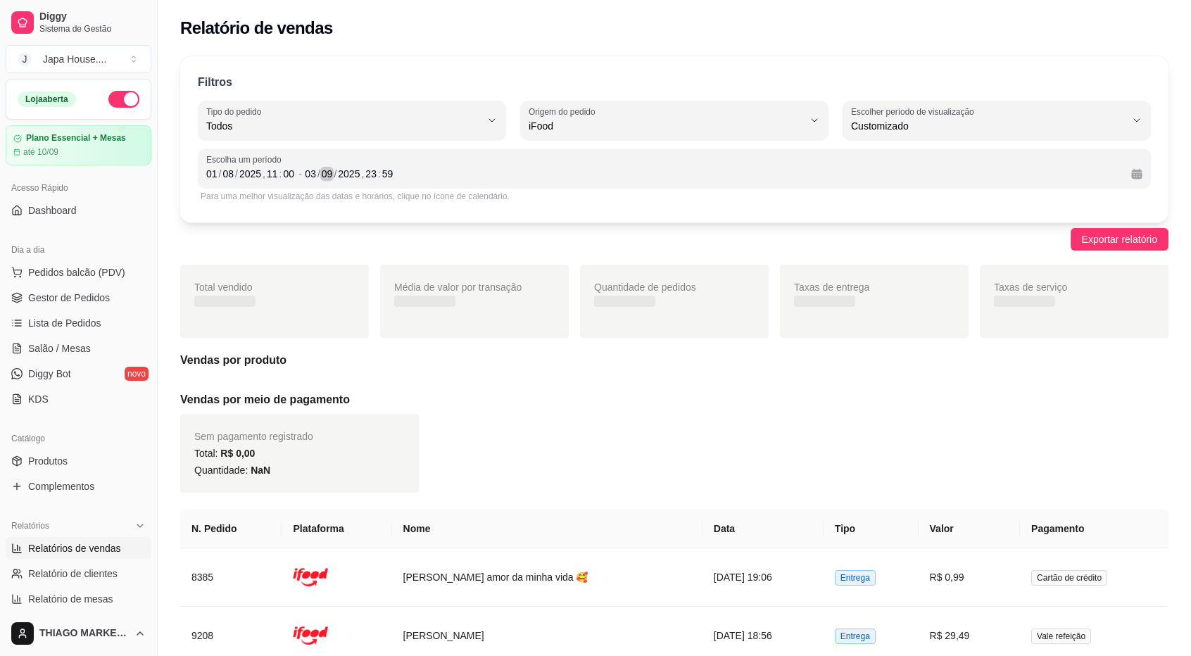
click at [330, 173] on div "09" at bounding box center [327, 174] width 14 height 14
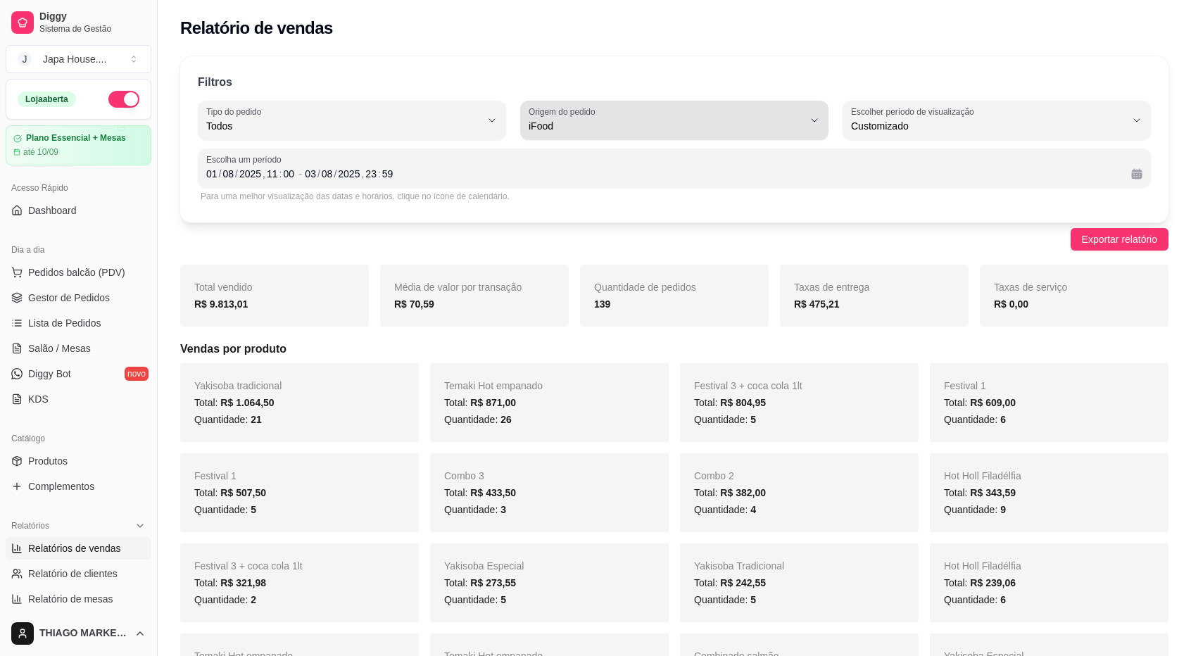
click at [556, 123] on span "iFood" at bounding box center [665, 126] width 274 height 14
click at [557, 179] on span "Diggy" at bounding box center [667, 181] width 261 height 13
type input "DIGGY"
select select "DIGGY"
